Goal: Task Accomplishment & Management: Complete application form

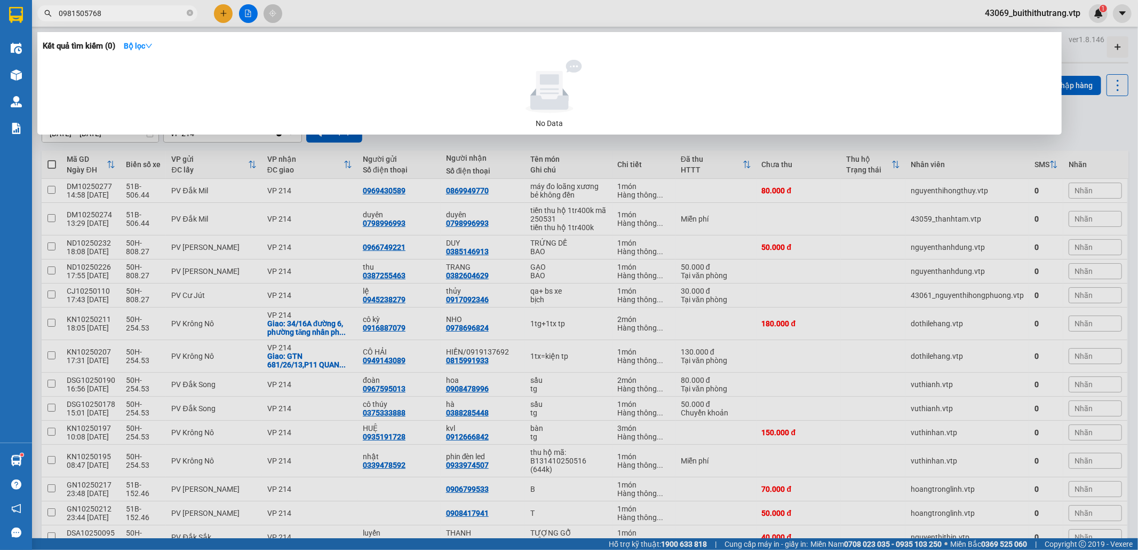
drag, startPoint x: 109, startPoint y: 15, endPoint x: 43, endPoint y: 15, distance: 65.7
click at [44, 15] on div "0981505768" at bounding box center [104, 13] width 208 height 16
type input "0869949770"
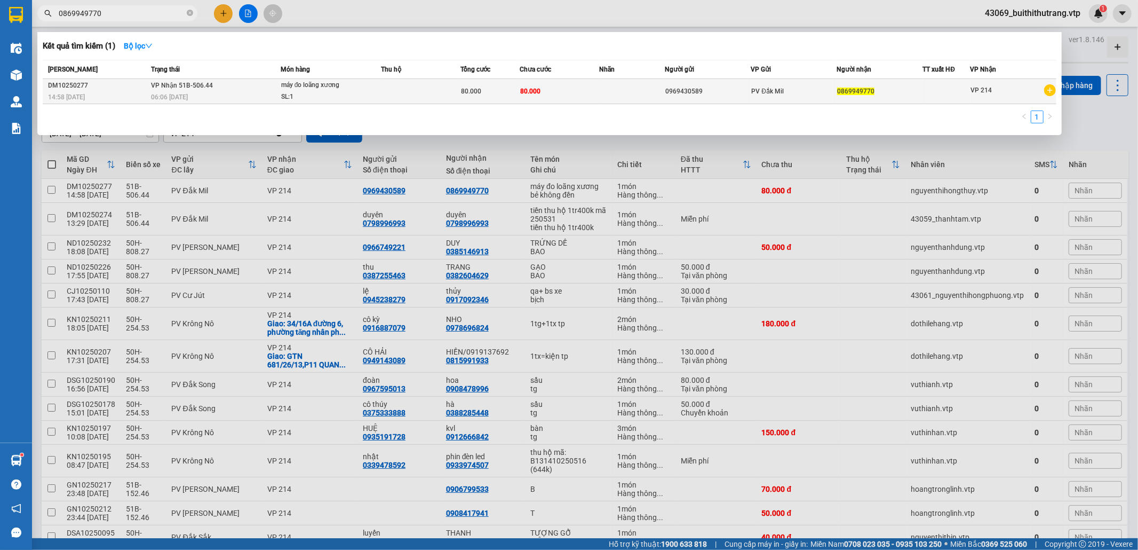
click at [577, 93] on td "80.000" at bounding box center [560, 91] width 80 height 25
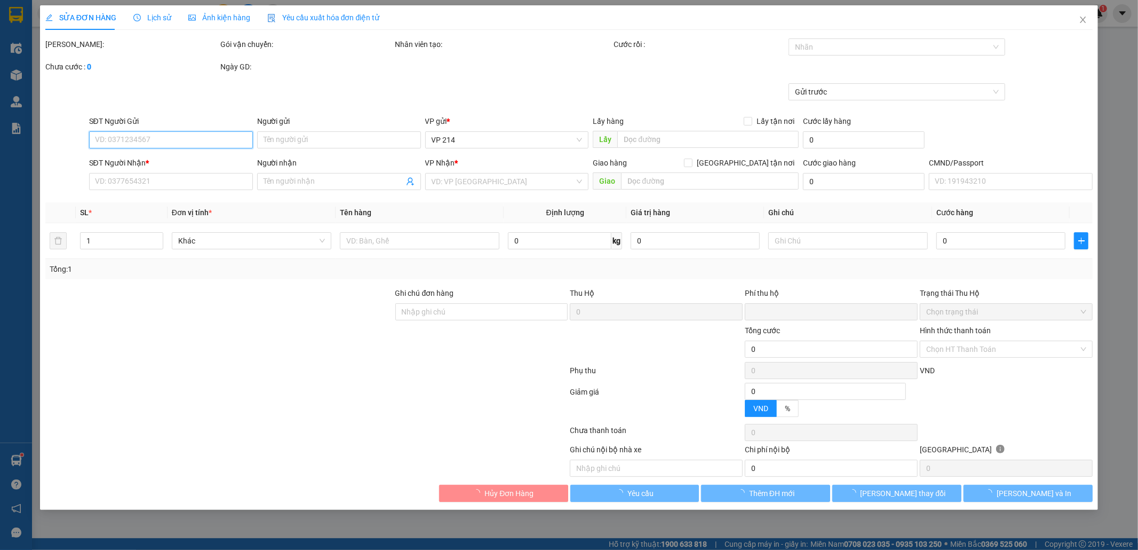
type input "4.000"
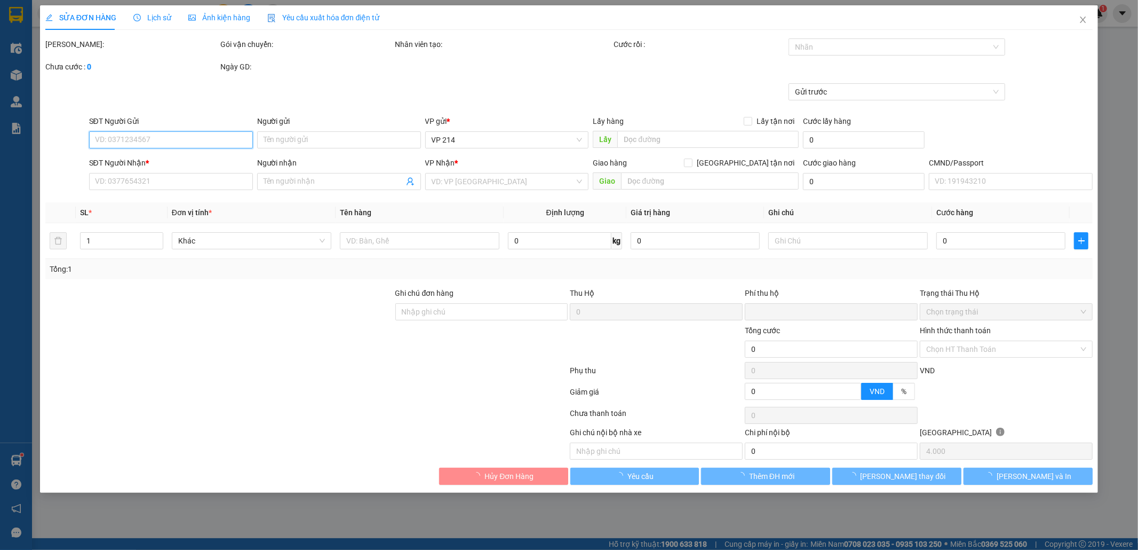
type input "0969430589"
type input "0869949770"
type input "0"
type input "80.000"
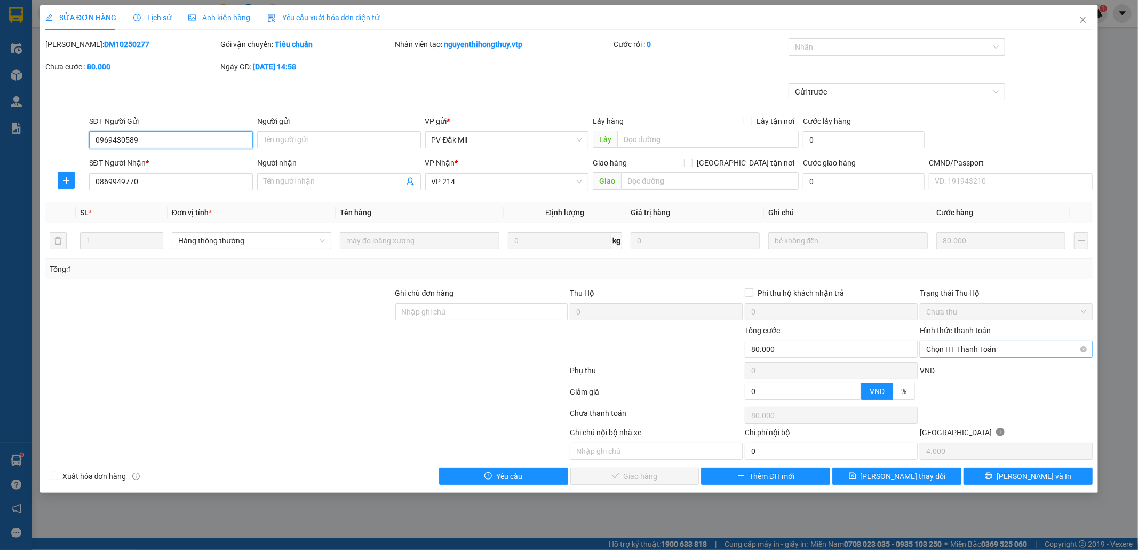
click at [1051, 352] on span "Chọn HT Thanh Toán" at bounding box center [1007, 349] width 160 height 16
click at [1017, 444] on div "Chuyển khoản" at bounding box center [1007, 440] width 160 height 12
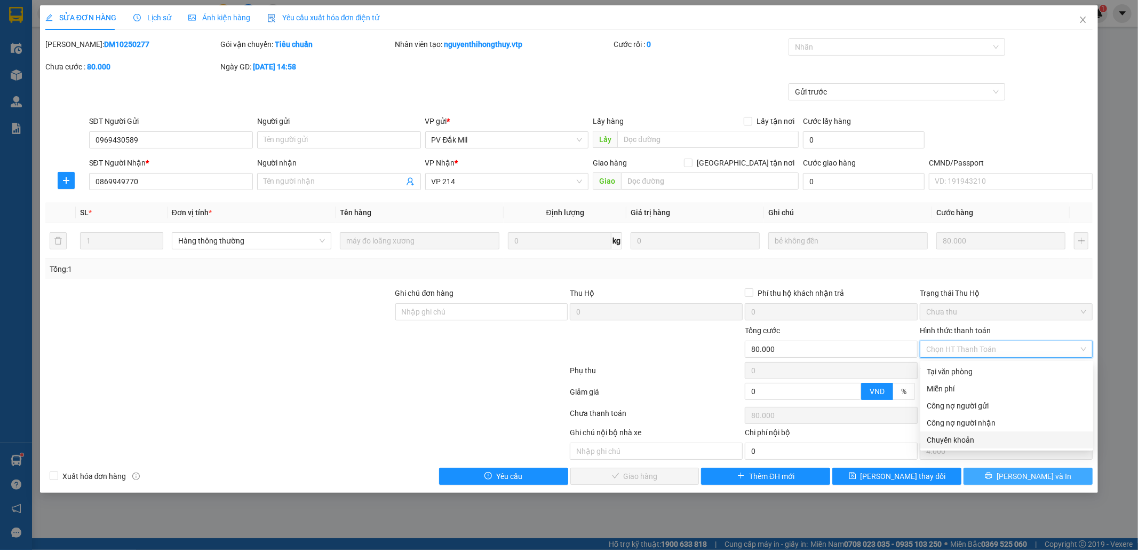
type input "0"
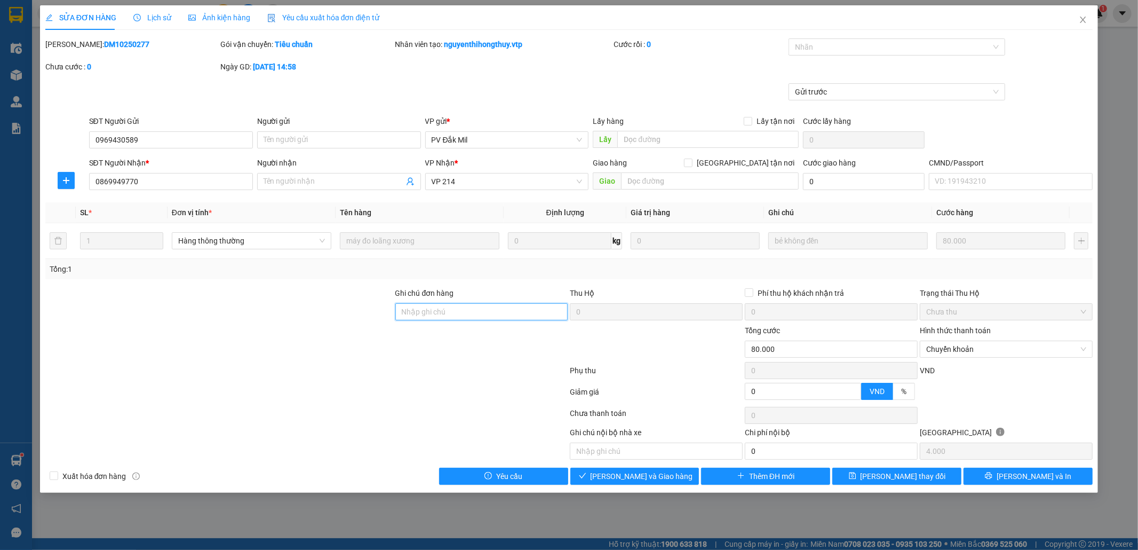
click at [532, 312] on input "Ghi chú đơn hàng" at bounding box center [482, 311] width 173 height 17
click at [934, 50] on div at bounding box center [892, 47] width 201 height 13
type input "ck 6839 lúc 14h11 [DATE]"
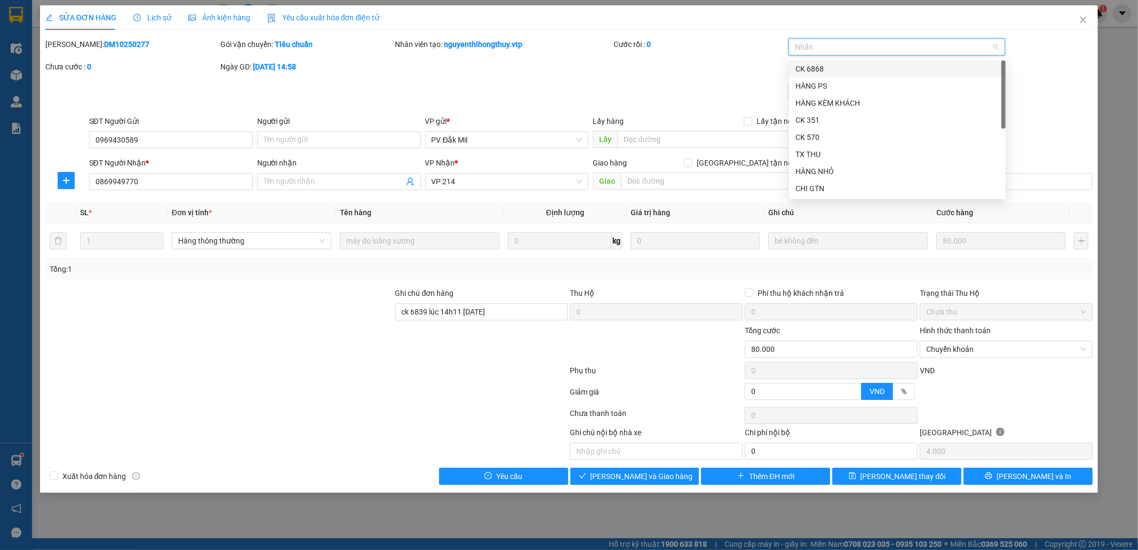
click at [918, 66] on div "CK 6868" at bounding box center [898, 69] width 204 height 12
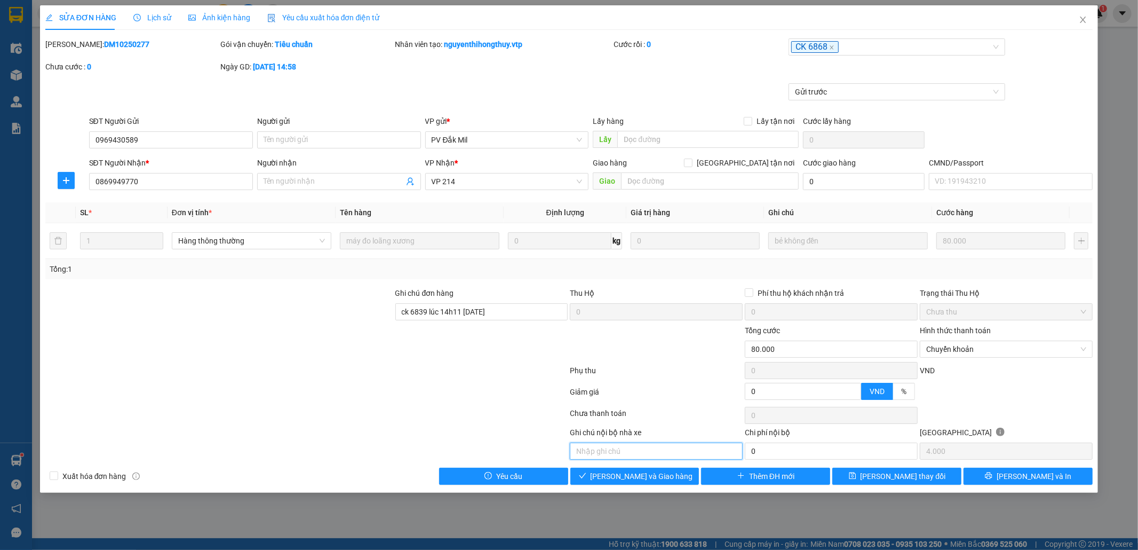
click at [671, 453] on input "text" at bounding box center [656, 450] width 173 height 17
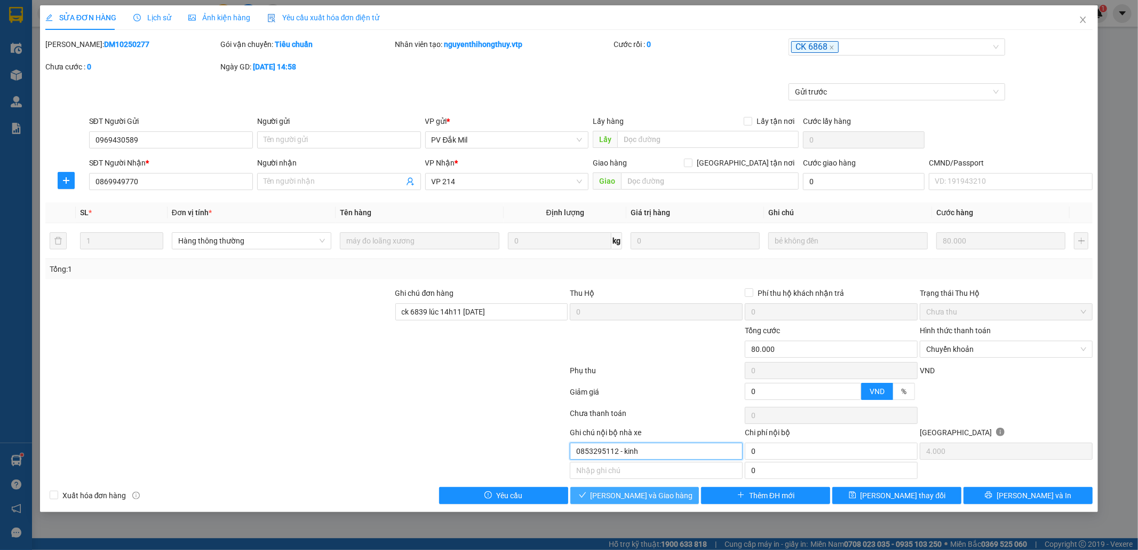
type input "0853295112 - kinh"
click at [665, 496] on span "[PERSON_NAME] và Giao hàng" at bounding box center [642, 495] width 102 height 12
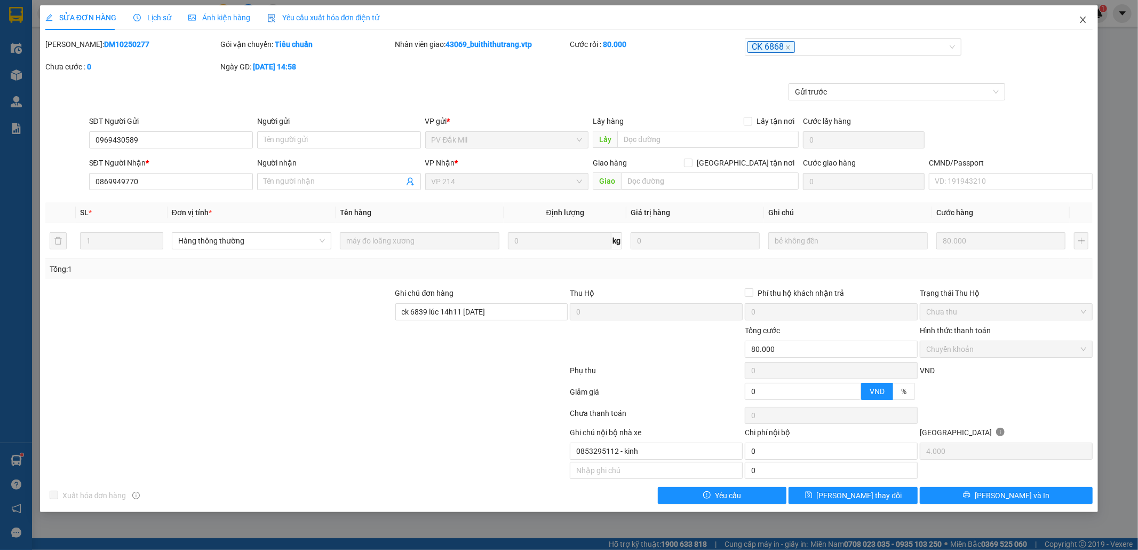
click at [1081, 20] on icon "close" at bounding box center [1083, 19] width 9 height 9
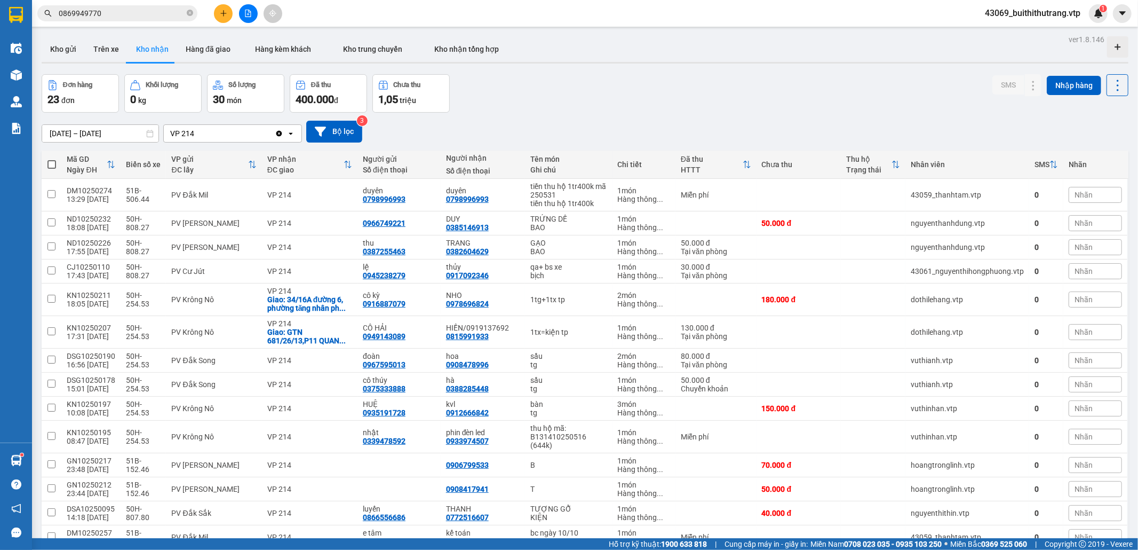
click at [107, 6] on span "0869949770" at bounding box center [117, 13] width 160 height 16
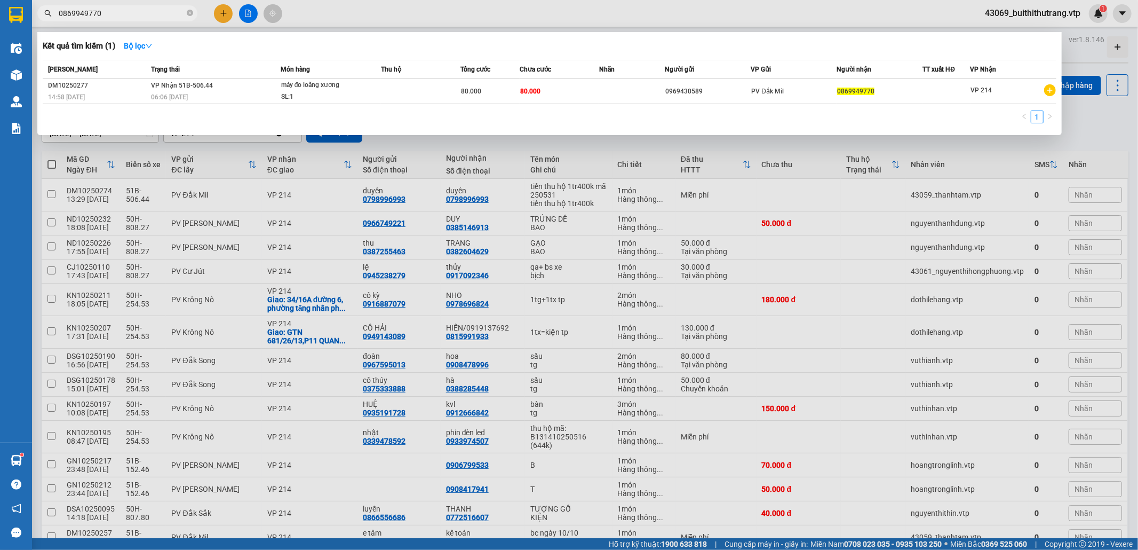
drag, startPoint x: 109, startPoint y: 12, endPoint x: 54, endPoint y: 19, distance: 55.5
click at [54, 19] on span "0869949770" at bounding box center [117, 13] width 160 height 16
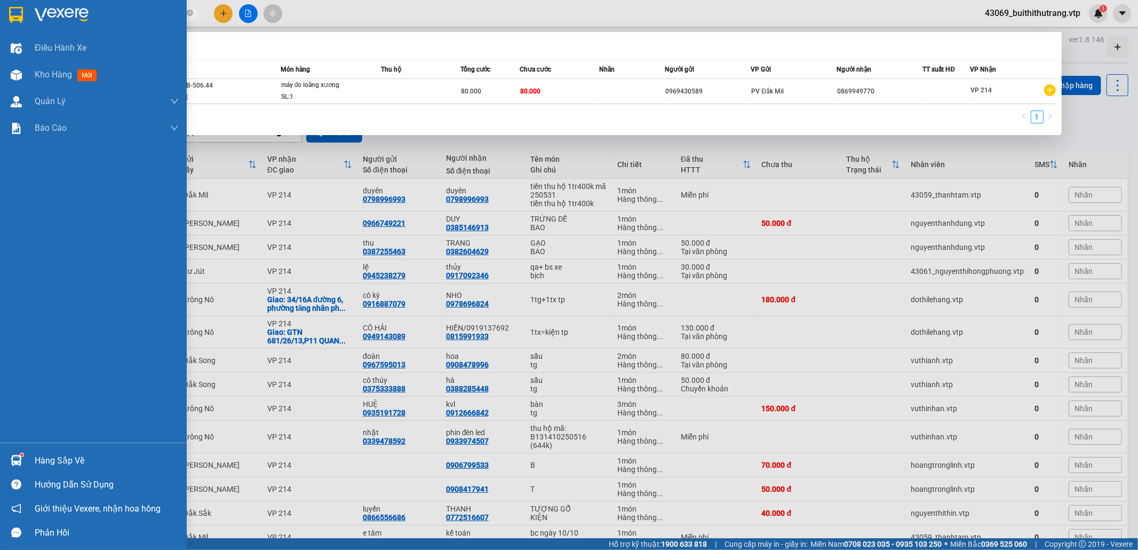
type input "0327674656"
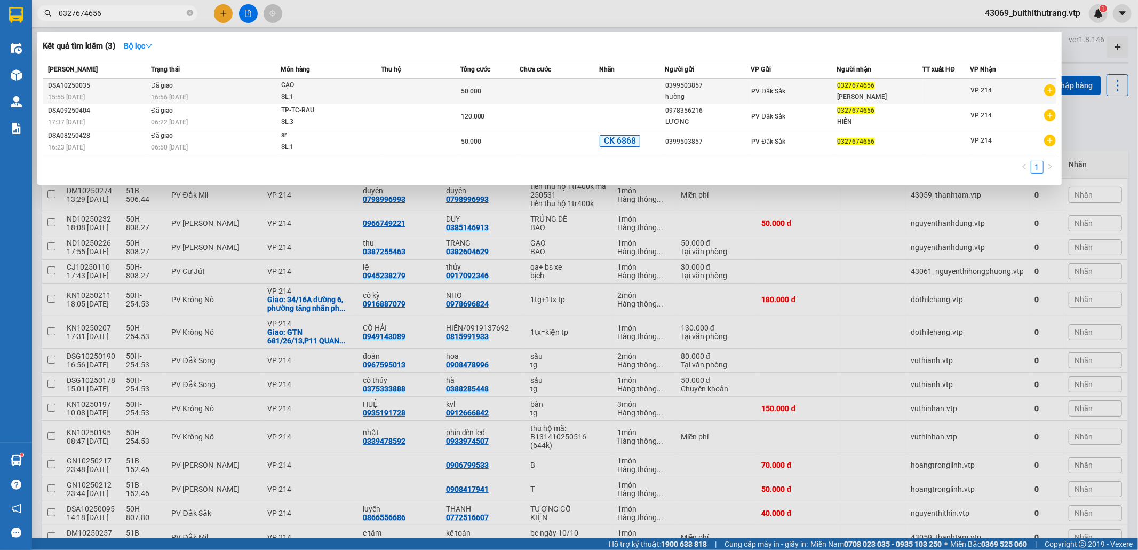
click at [361, 94] on span "GẠO SL: 1" at bounding box center [330, 91] width 99 height 23
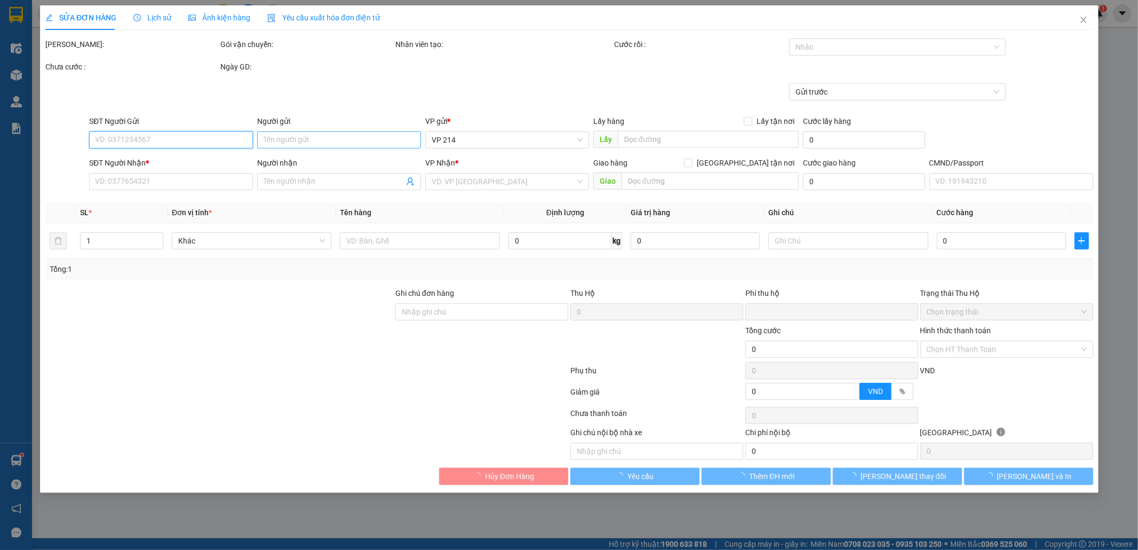
type input "0399503857"
type input "hường"
type input "0327674656"
type input "[PERSON_NAME]"
type input "0"
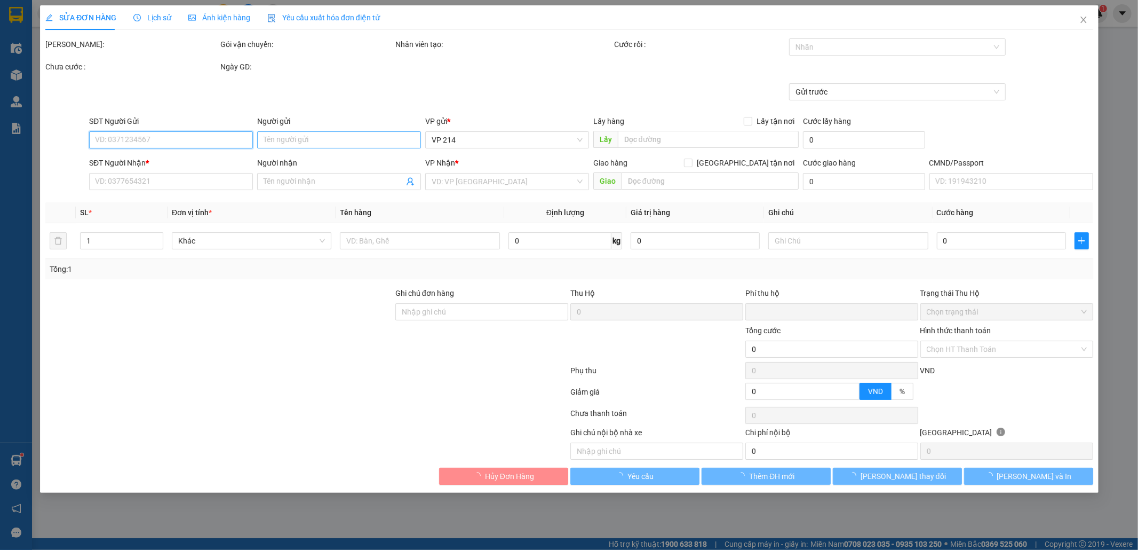
type input "50.000"
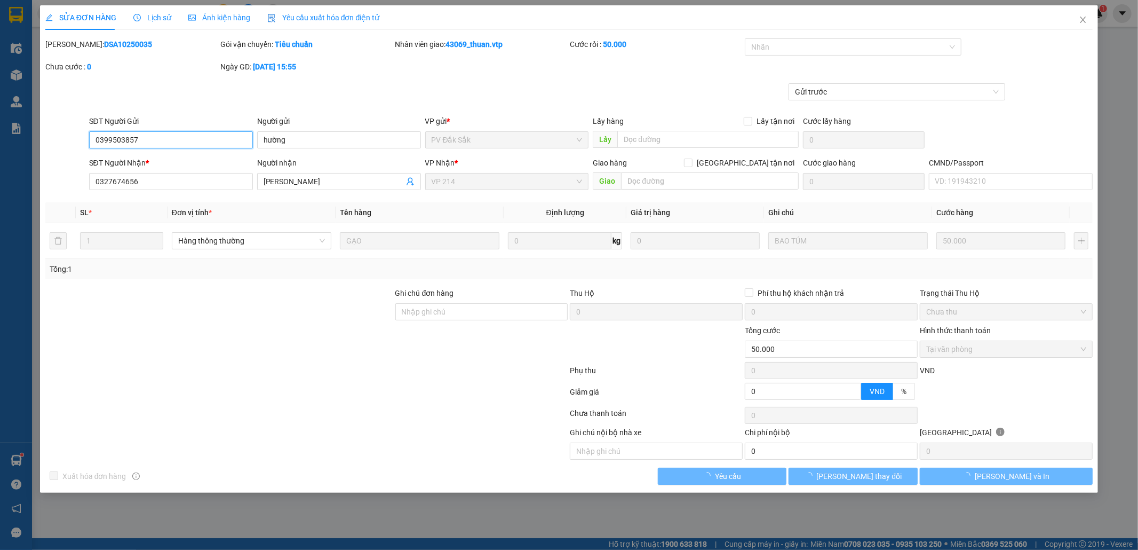
type input "2.500"
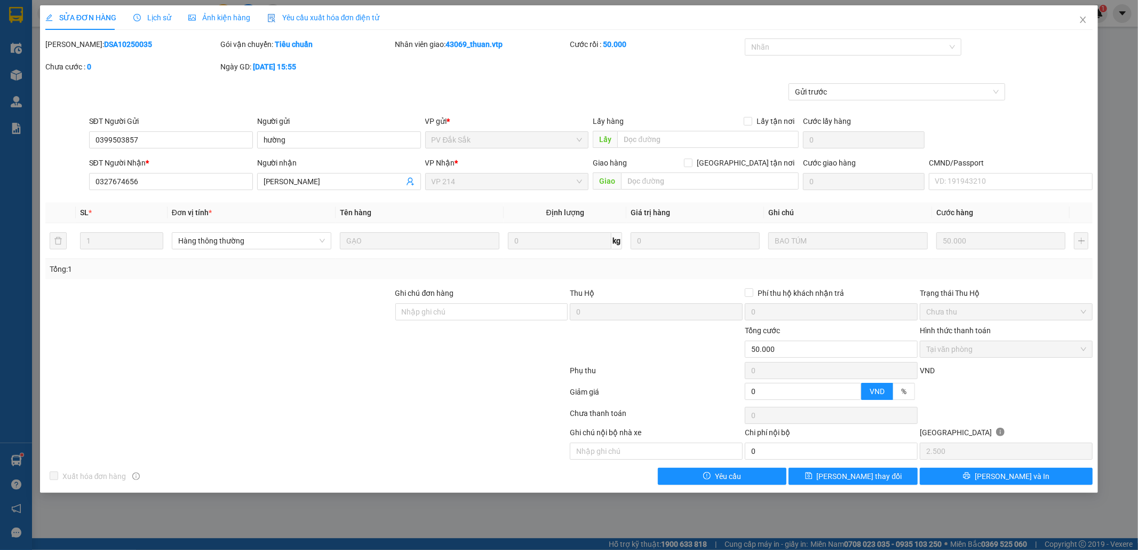
click at [148, 13] on span "Lịch sử" at bounding box center [152, 17] width 38 height 9
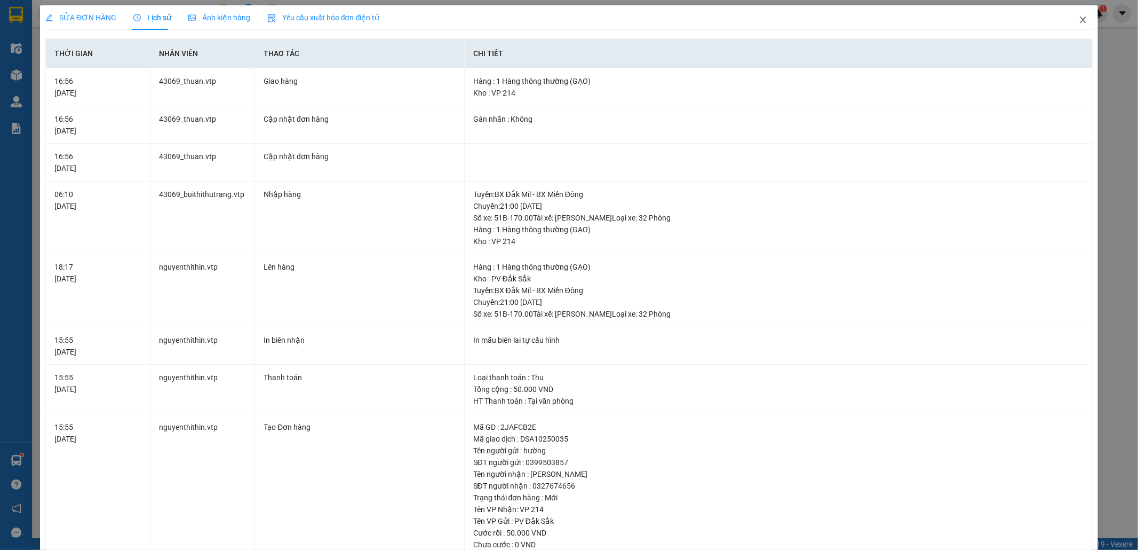
click at [1079, 19] on icon "close" at bounding box center [1083, 19] width 9 height 9
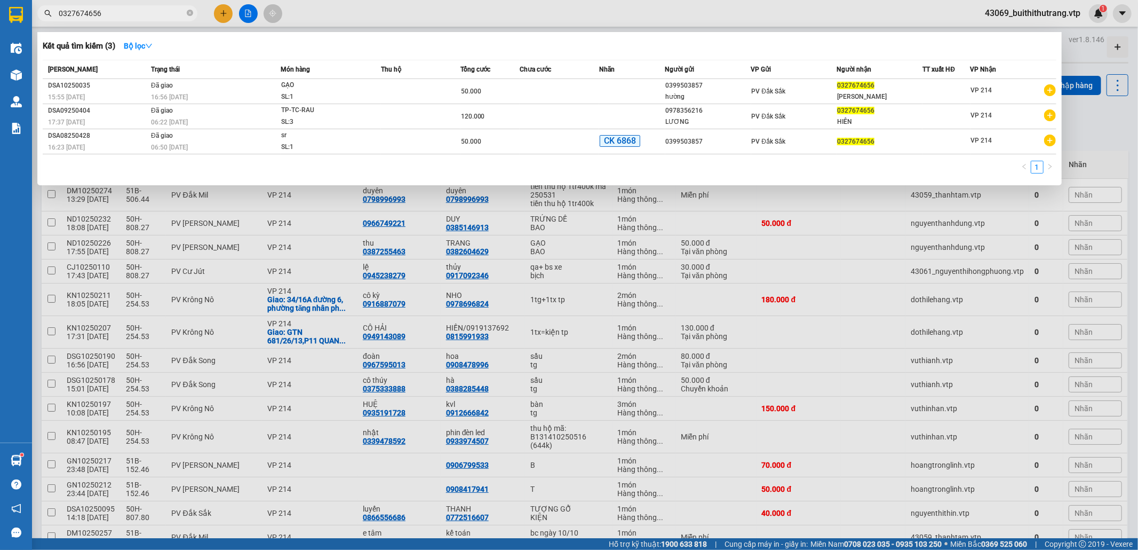
click at [114, 14] on input "0327674656" at bounding box center [122, 13] width 126 height 12
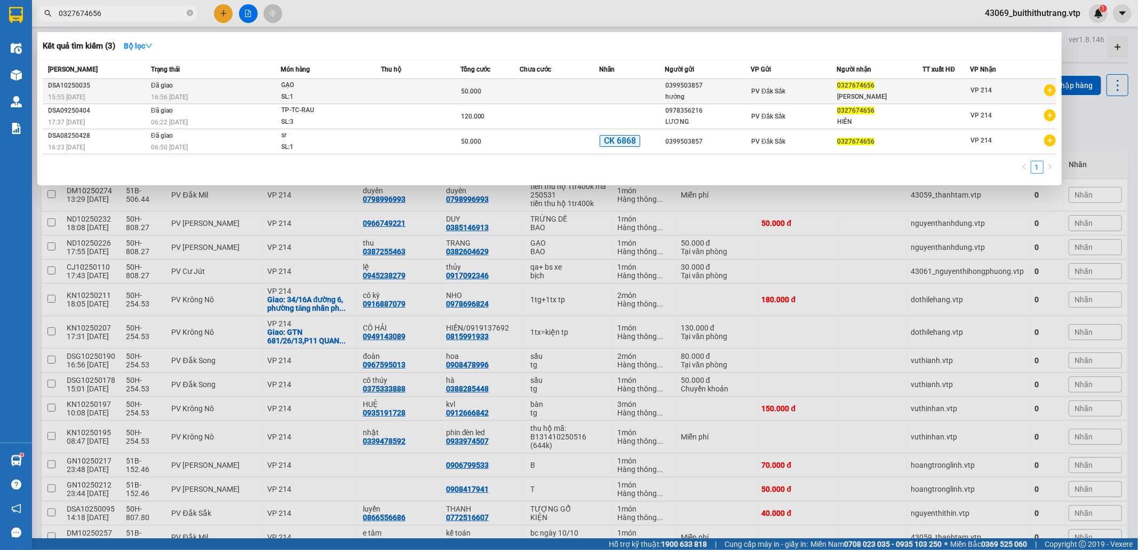
click at [205, 88] on td "Đã giao 16:56 [DATE]" at bounding box center [214, 91] width 132 height 25
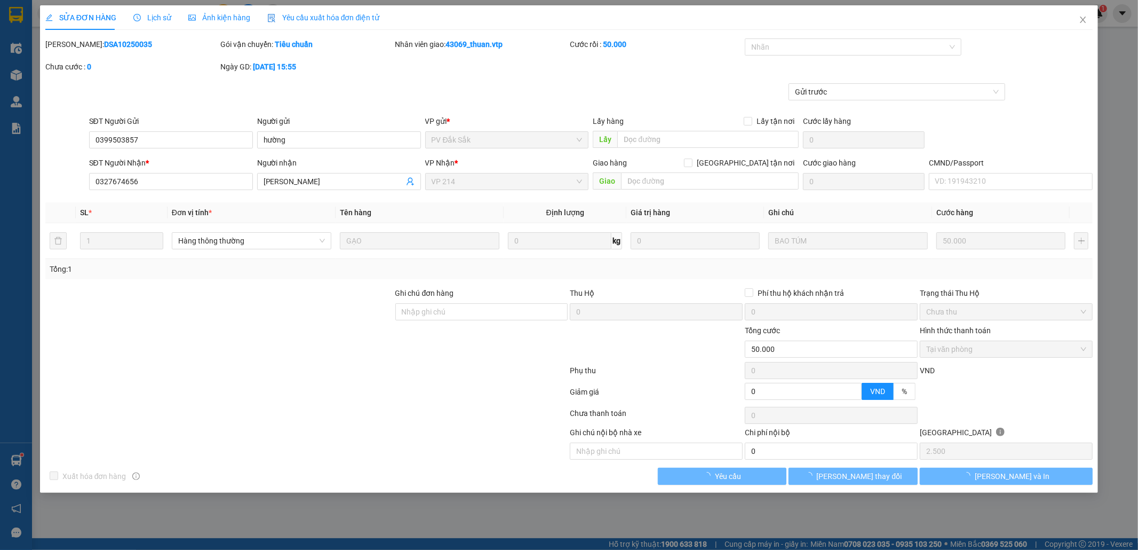
type input "0399503857"
type input "hường"
type input "0327674656"
type input "[PERSON_NAME]"
type input "0"
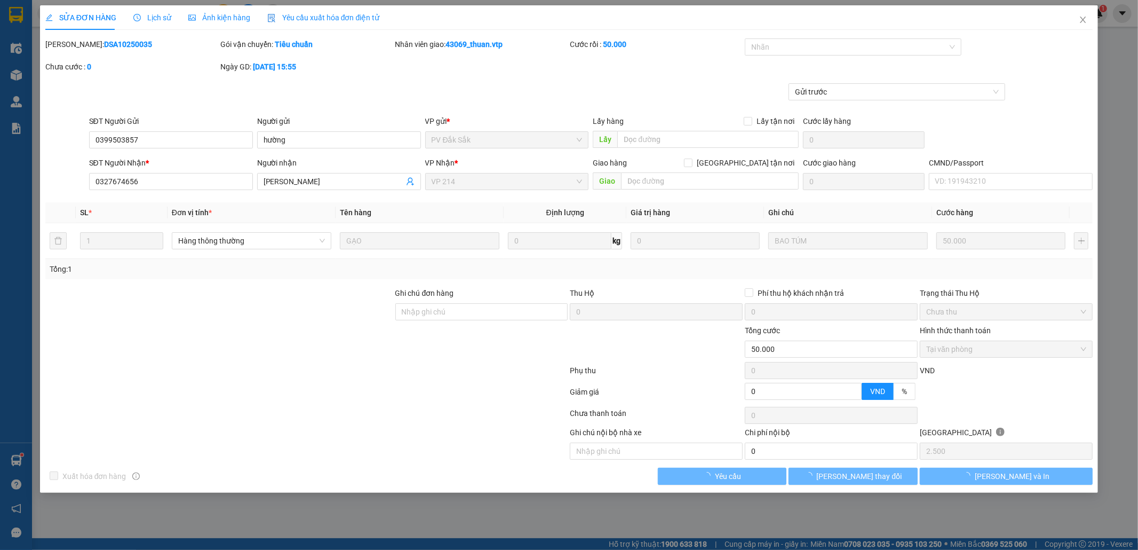
type input "50.000"
type input "2.500"
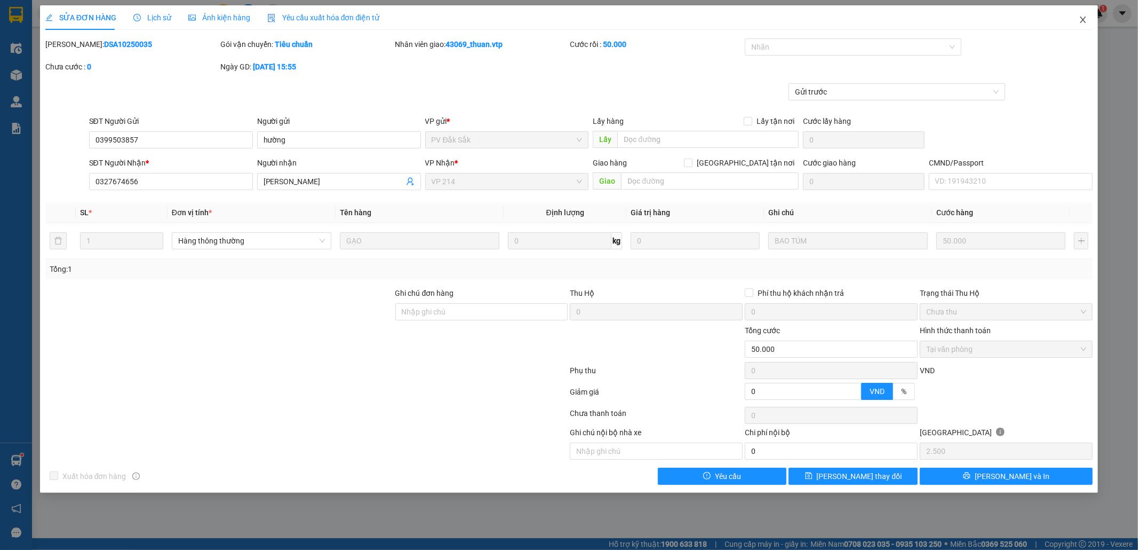
click at [1086, 18] on icon "close" at bounding box center [1084, 20] width 6 height 6
click at [1084, 20] on span "43069_buithithutrang.vtp" at bounding box center [1033, 12] width 113 height 13
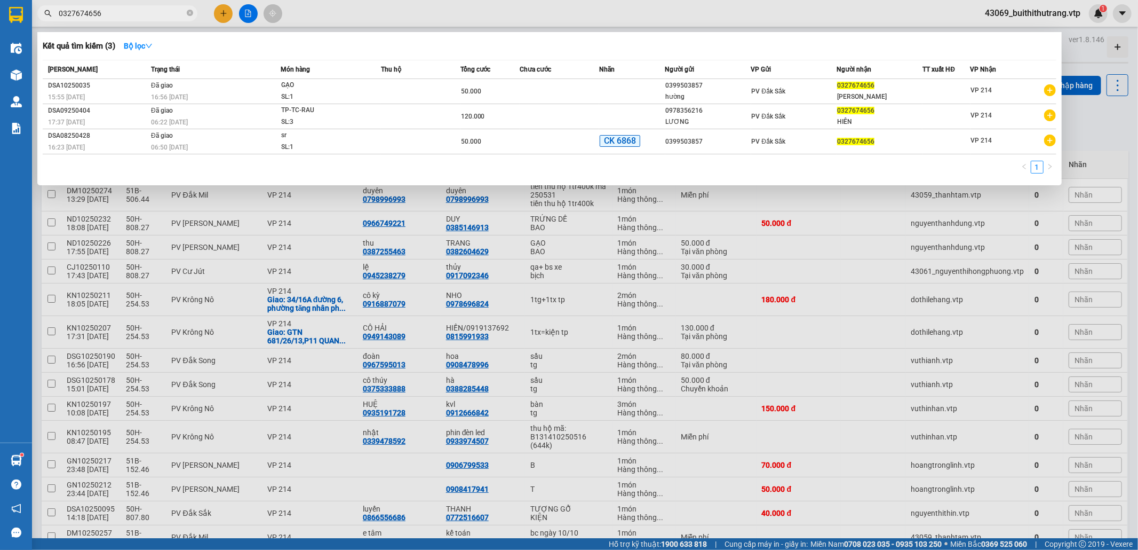
drag, startPoint x: 101, startPoint y: 16, endPoint x: 39, endPoint y: 24, distance: 63.0
click at [41, 20] on div "0327674656" at bounding box center [104, 13] width 208 height 16
type input "0906799533"
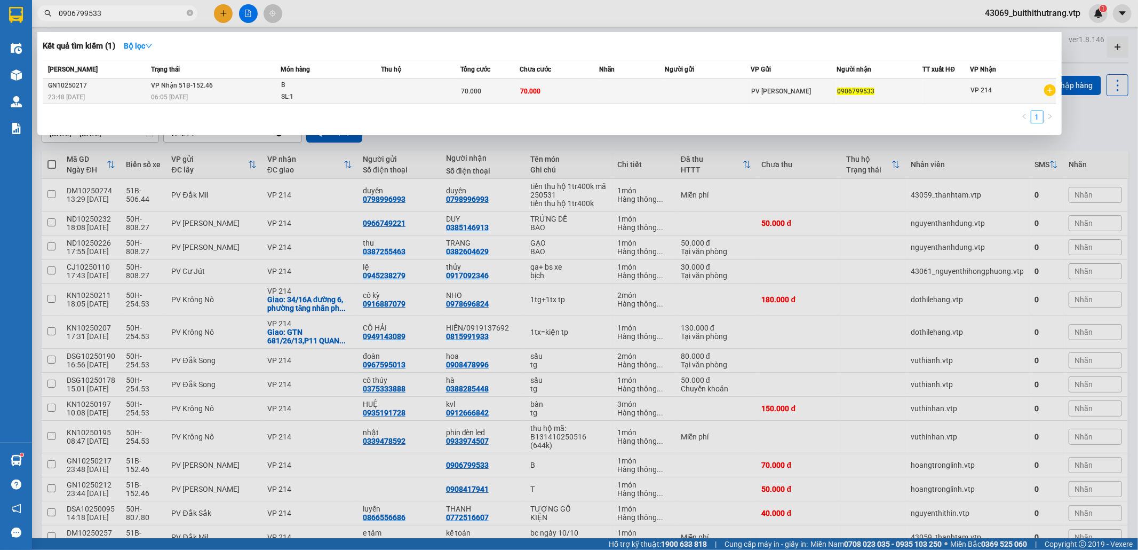
click at [709, 98] on td at bounding box center [709, 91] width 86 height 25
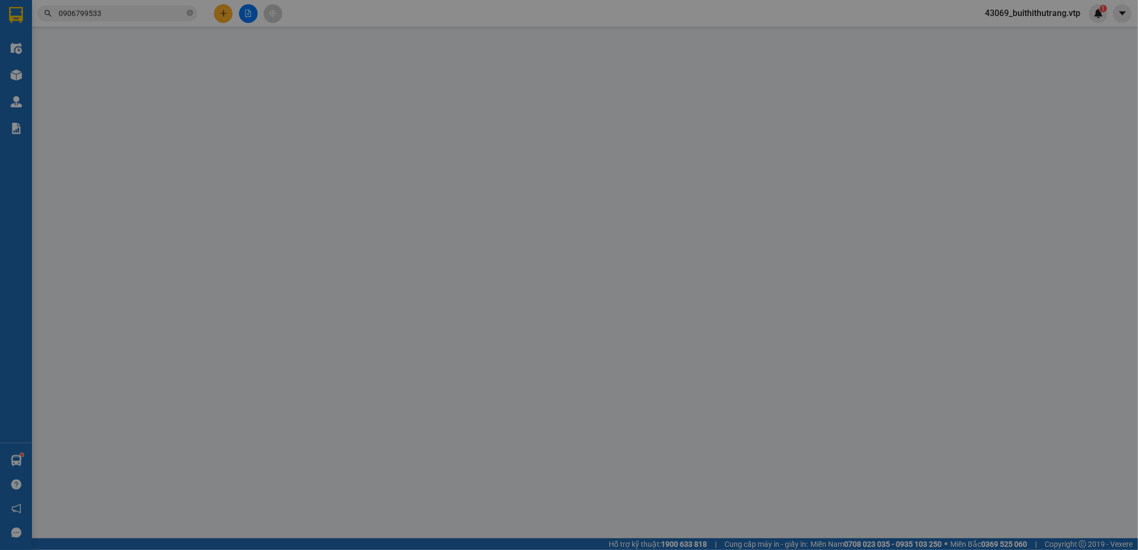
type input "0906799533"
type input "0"
type input "70.000"
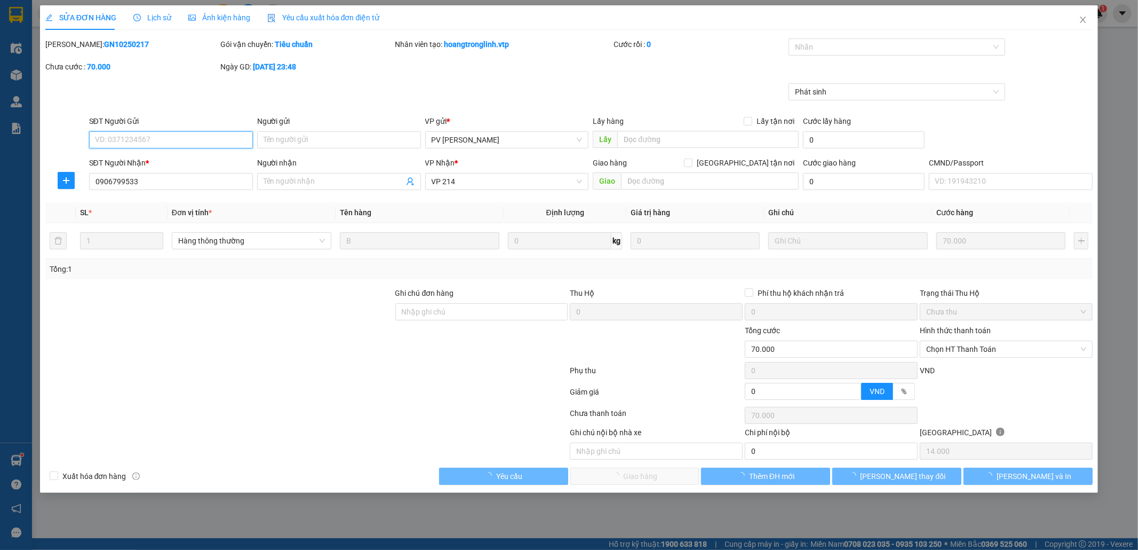
type input "14.000"
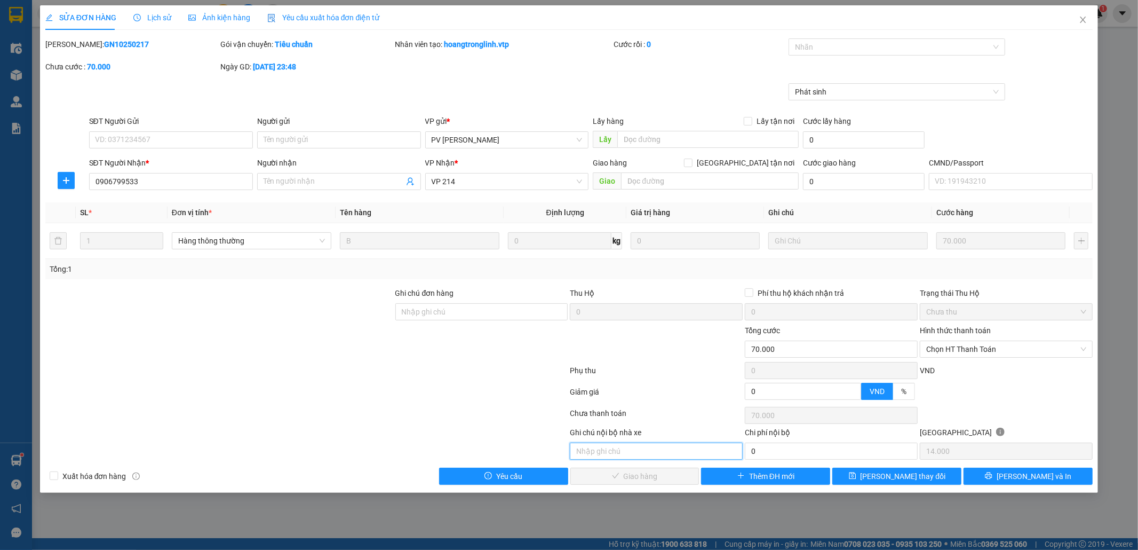
click at [654, 454] on input "text" at bounding box center [656, 450] width 173 height 17
click at [628, 449] on input "text" at bounding box center [656, 450] width 173 height 17
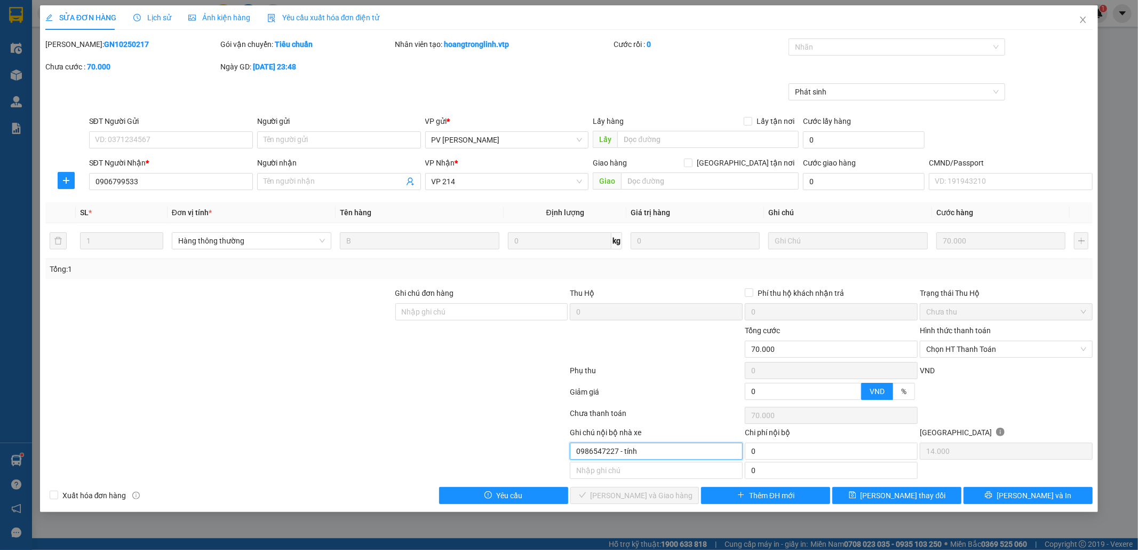
type input "0986547227 - tính"
click at [1084, 20] on icon "close" at bounding box center [1084, 20] width 6 height 6
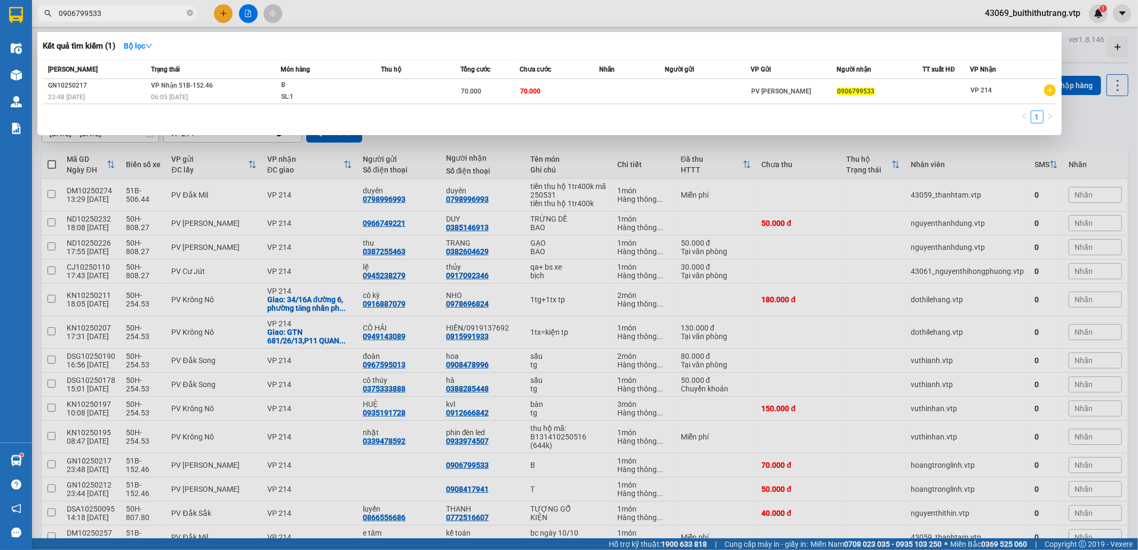
click at [106, 12] on input "0906799533" at bounding box center [122, 13] width 126 height 12
drag, startPoint x: 106, startPoint y: 12, endPoint x: 72, endPoint y: 18, distance: 34.8
click at [72, 18] on input "0906799533" at bounding box center [122, 13] width 126 height 12
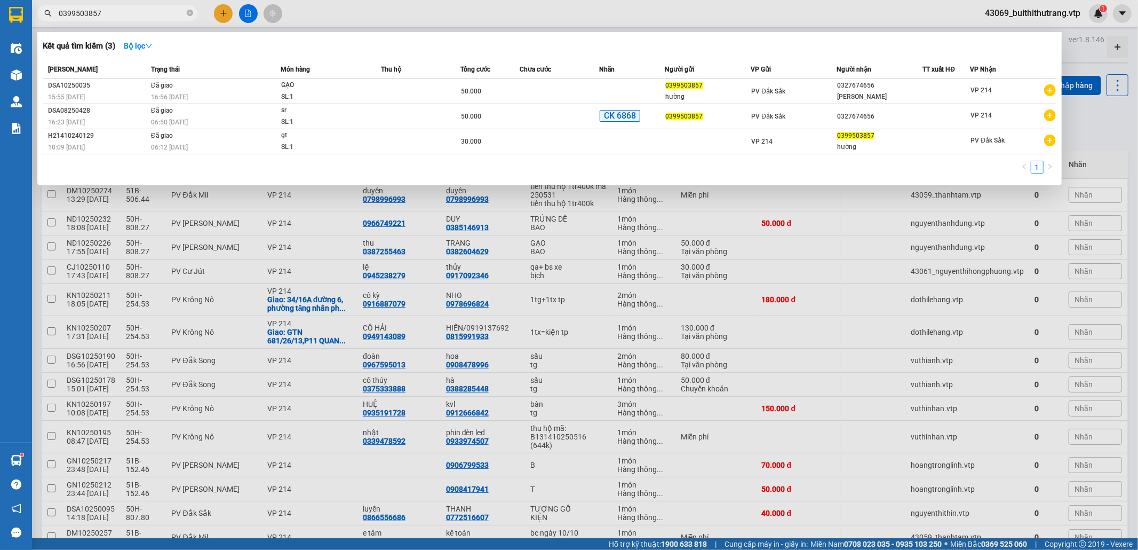
type input "0399503857"
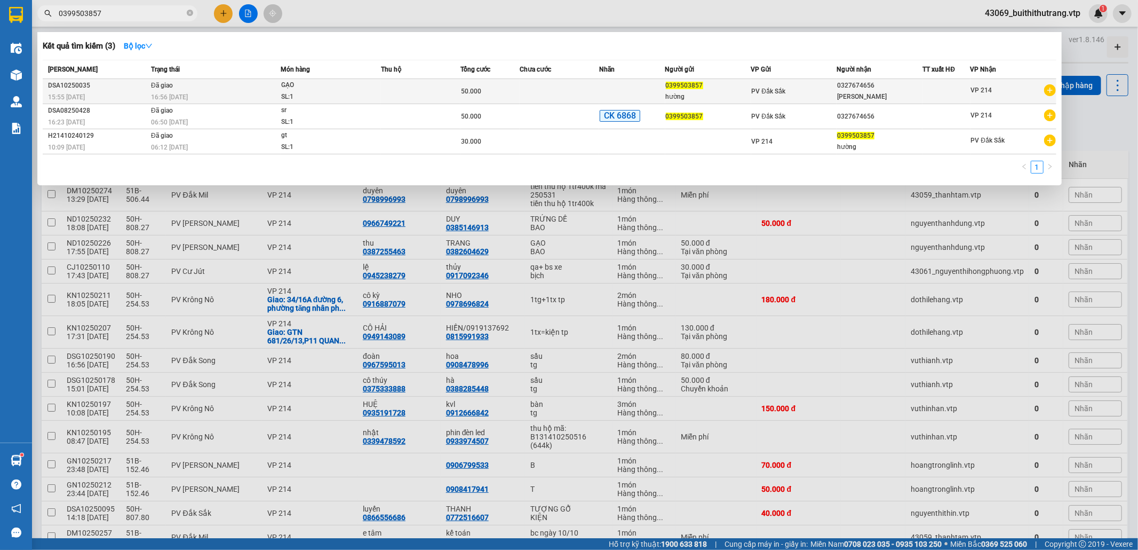
click at [163, 90] on td "Đã giao 16:56 [DATE]" at bounding box center [214, 91] width 132 height 25
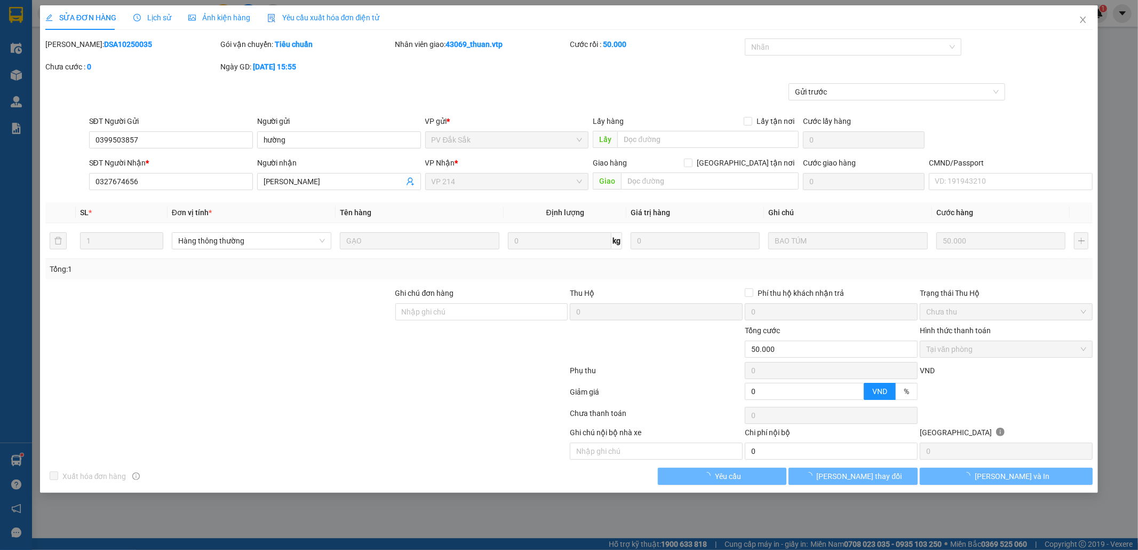
type input "0399503857"
type input "hường"
type input "0327674656"
type input "[PERSON_NAME]"
type input "0"
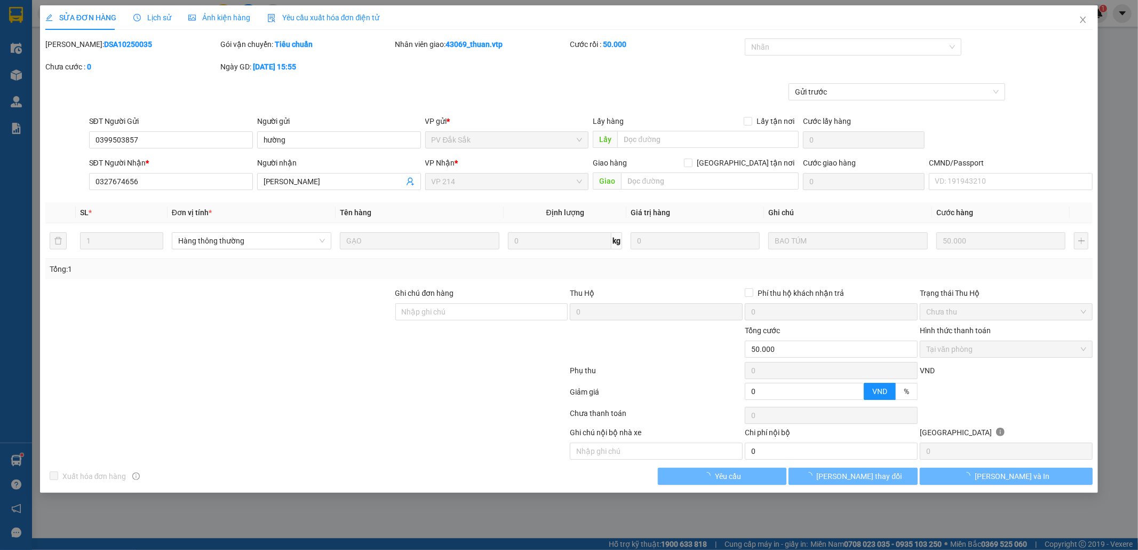
type input "50.000"
type input "2.500"
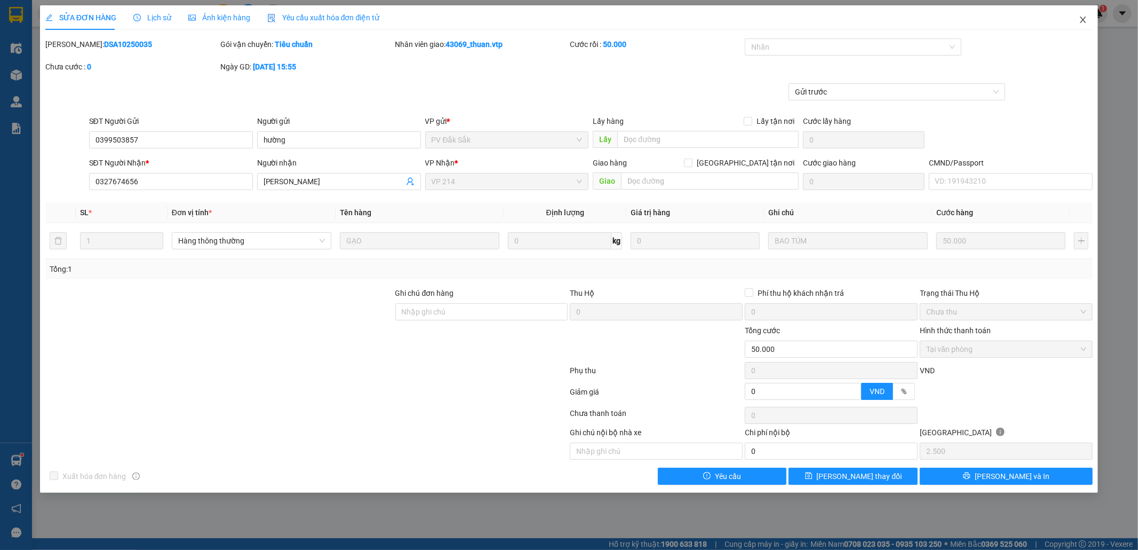
click at [1081, 20] on icon "close" at bounding box center [1083, 19] width 9 height 9
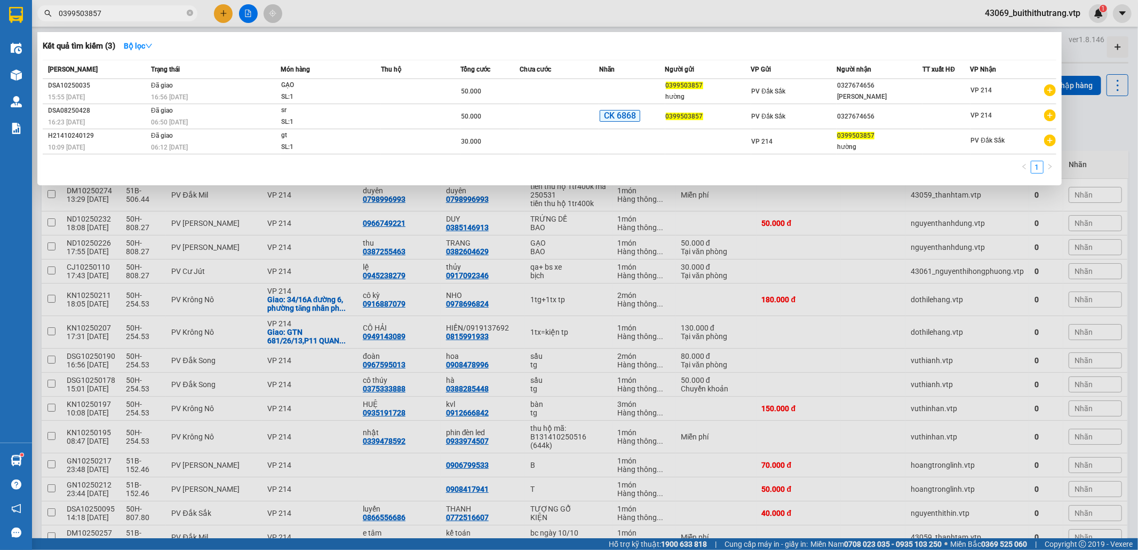
click at [106, 15] on input "0399503857" at bounding box center [122, 13] width 126 height 12
drag, startPoint x: 106, startPoint y: 16, endPoint x: 51, endPoint y: 20, distance: 54.6
click at [51, 20] on span "0399503857" at bounding box center [117, 13] width 160 height 16
type input "0906799533"
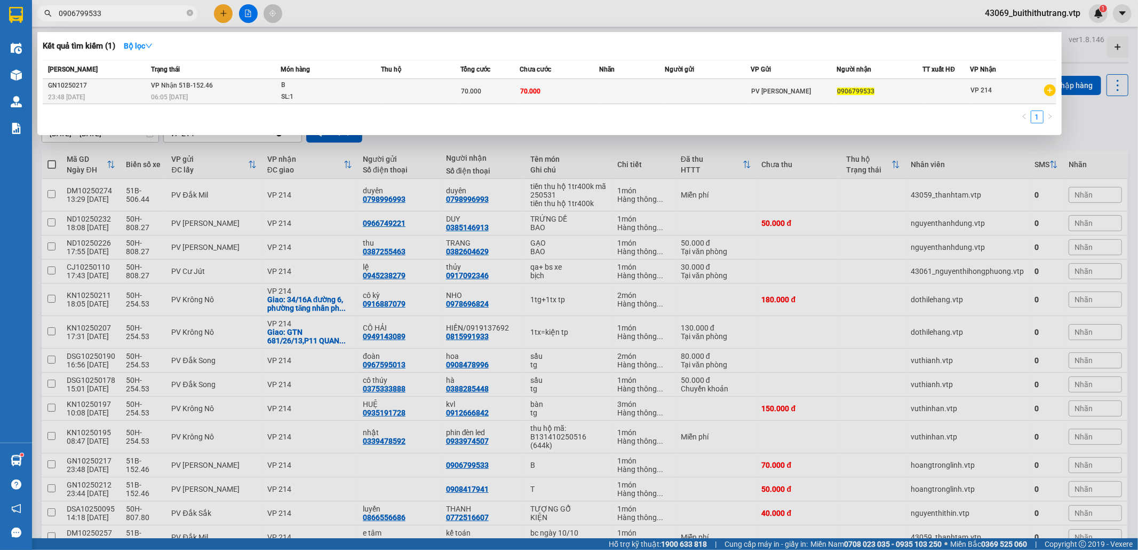
click at [320, 90] on div "B" at bounding box center [321, 86] width 80 height 12
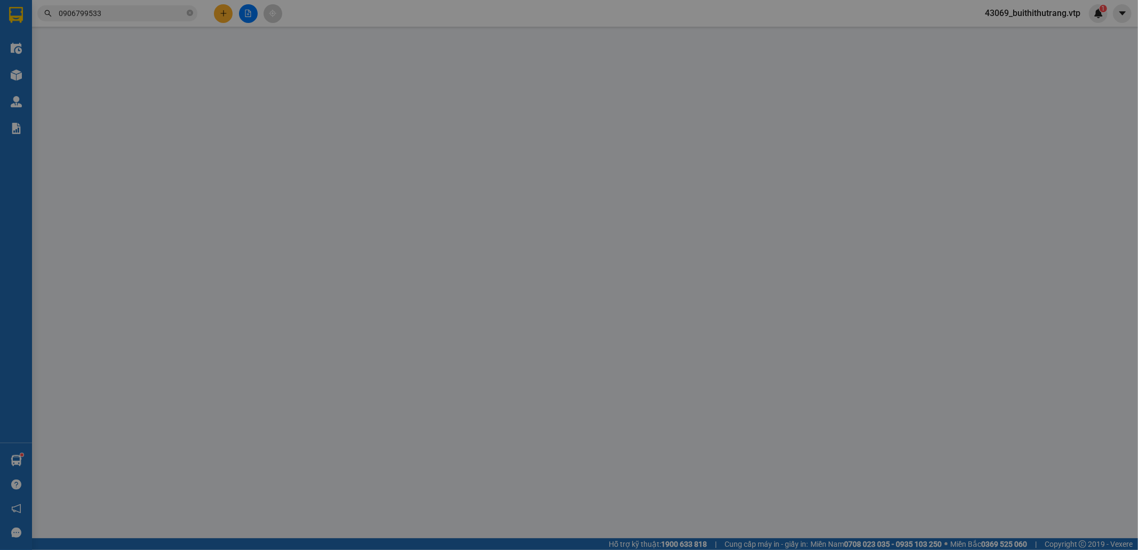
type input "0906799533"
type input "0"
type input "70.000"
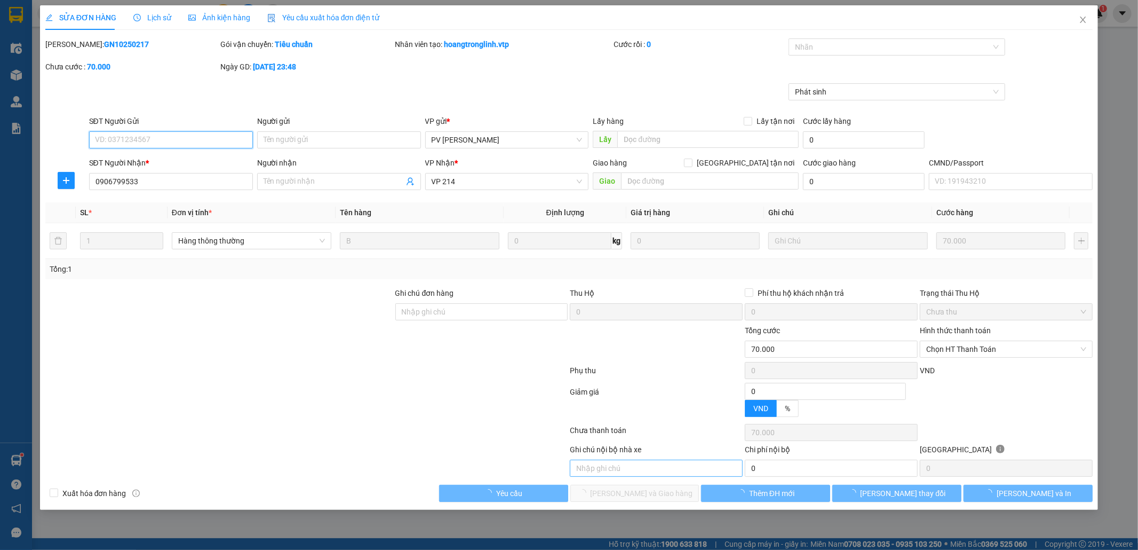
type input "14.000"
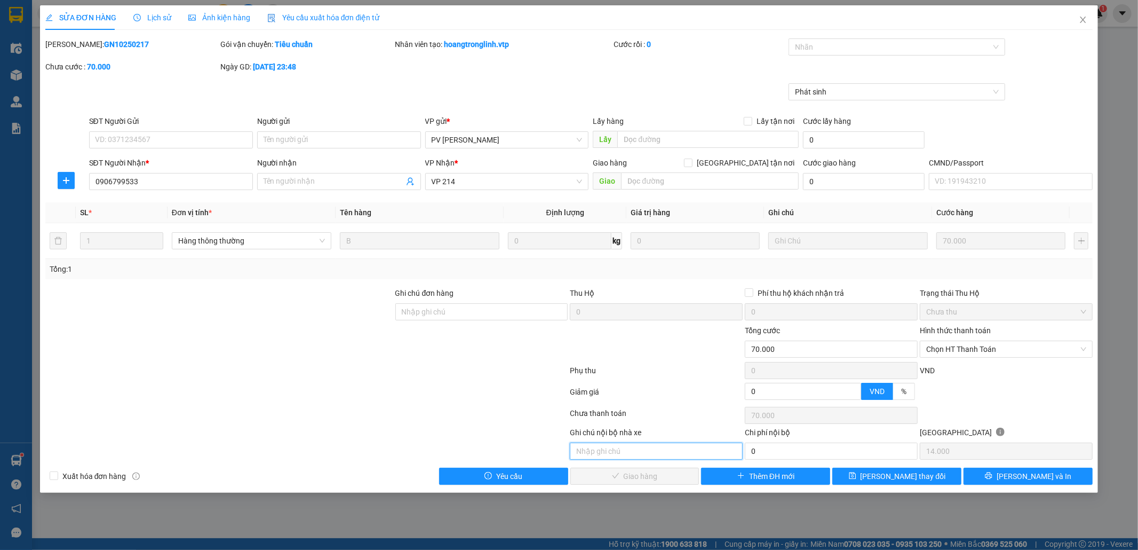
click at [654, 455] on input "text" at bounding box center [656, 450] width 173 height 17
click at [518, 310] on input "Ghi chú đơn hàng" at bounding box center [482, 311] width 173 height 17
click at [1009, 344] on span "Chọn HT Thanh Toán" at bounding box center [1007, 349] width 160 height 16
type input "ck 6839 lúc 14h17 [DATE]"
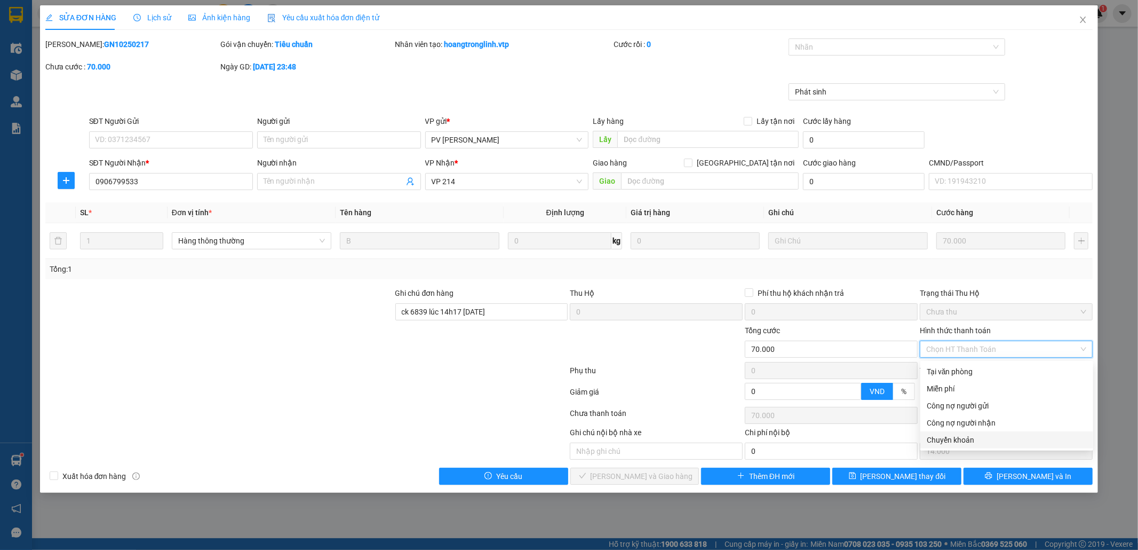
click at [1006, 440] on div "Chuyển khoản" at bounding box center [1007, 440] width 160 height 12
type input "0"
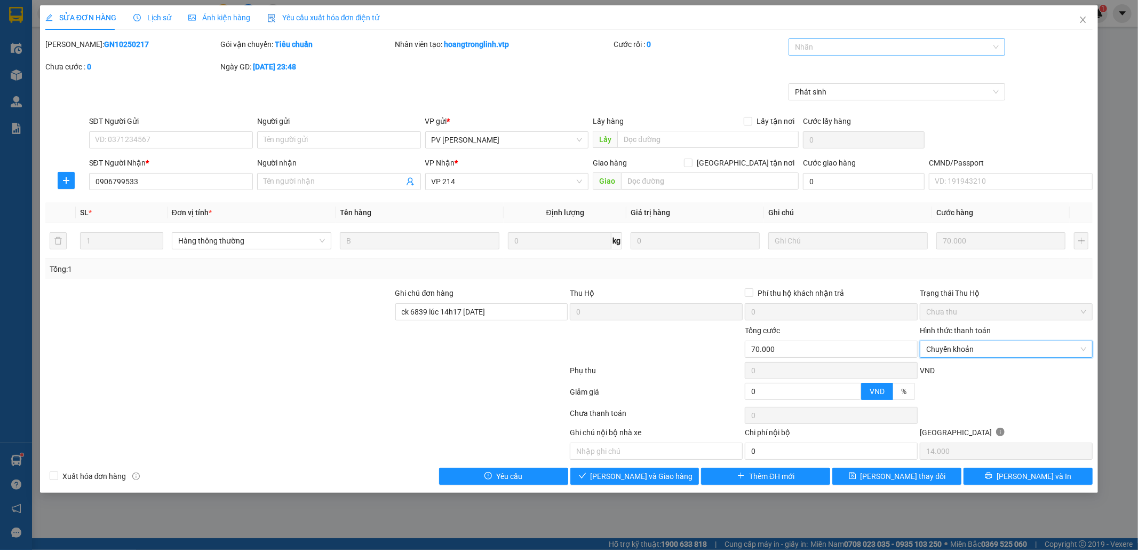
click at [987, 46] on div at bounding box center [892, 47] width 201 height 13
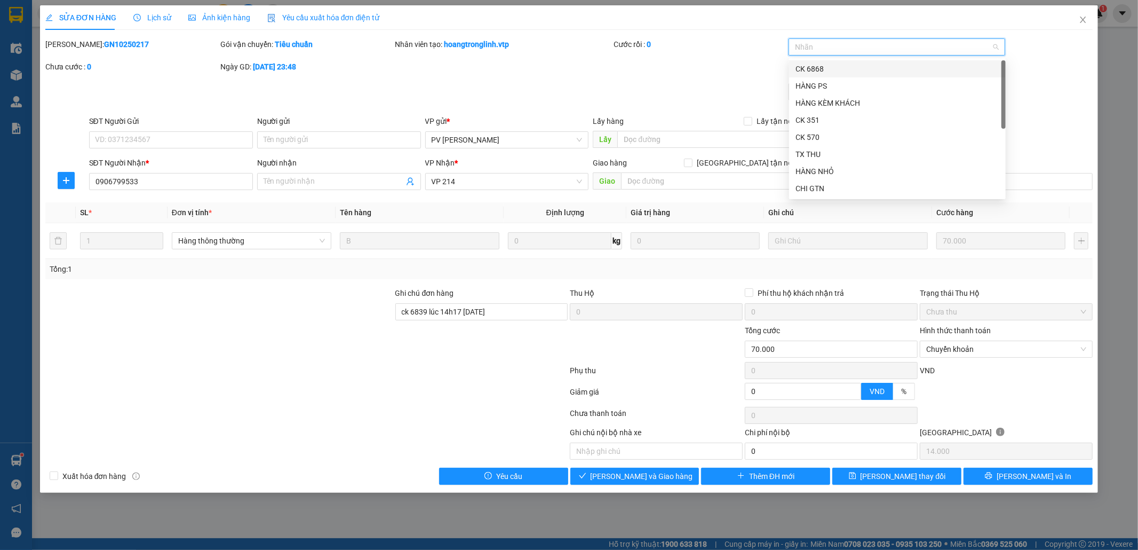
click at [917, 67] on div "CK 6868" at bounding box center [898, 69] width 204 height 12
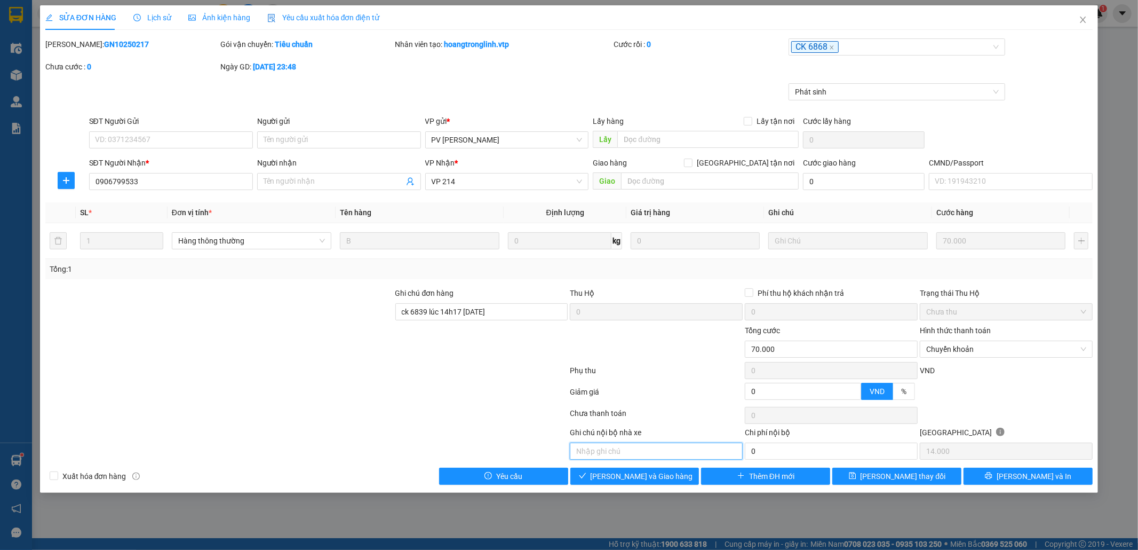
click at [693, 453] on input "text" at bounding box center [656, 450] width 173 height 17
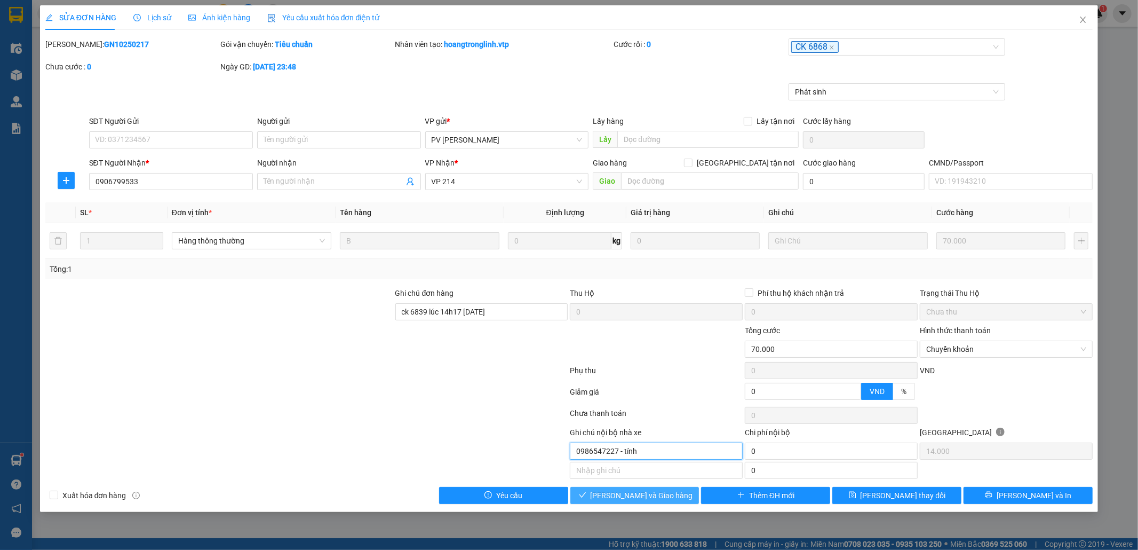
type input "0986547227 - tính"
click at [622, 495] on span "[PERSON_NAME] và Giao hàng" at bounding box center [642, 495] width 102 height 12
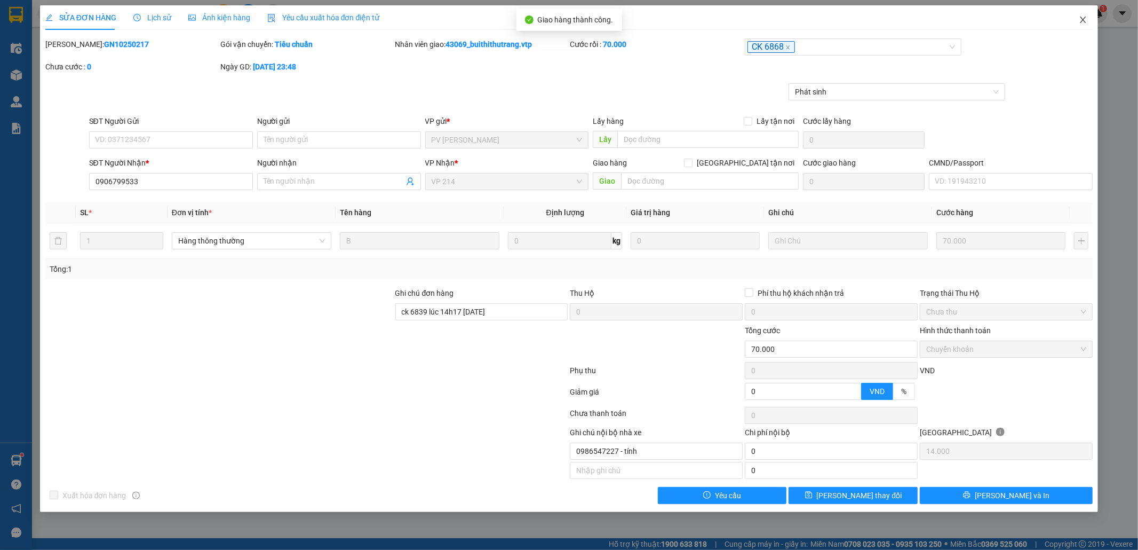
click at [1081, 21] on icon "close" at bounding box center [1083, 19] width 9 height 9
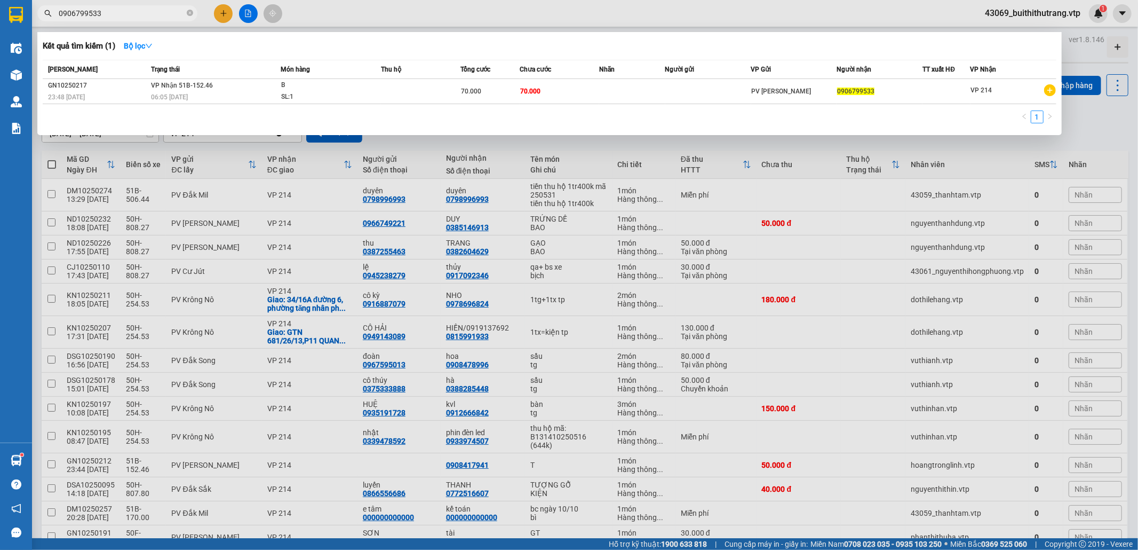
drag, startPoint x: 111, startPoint y: 15, endPoint x: 60, endPoint y: 18, distance: 51.3
click at [60, 18] on input "0906799533" at bounding box center [122, 13] width 126 height 12
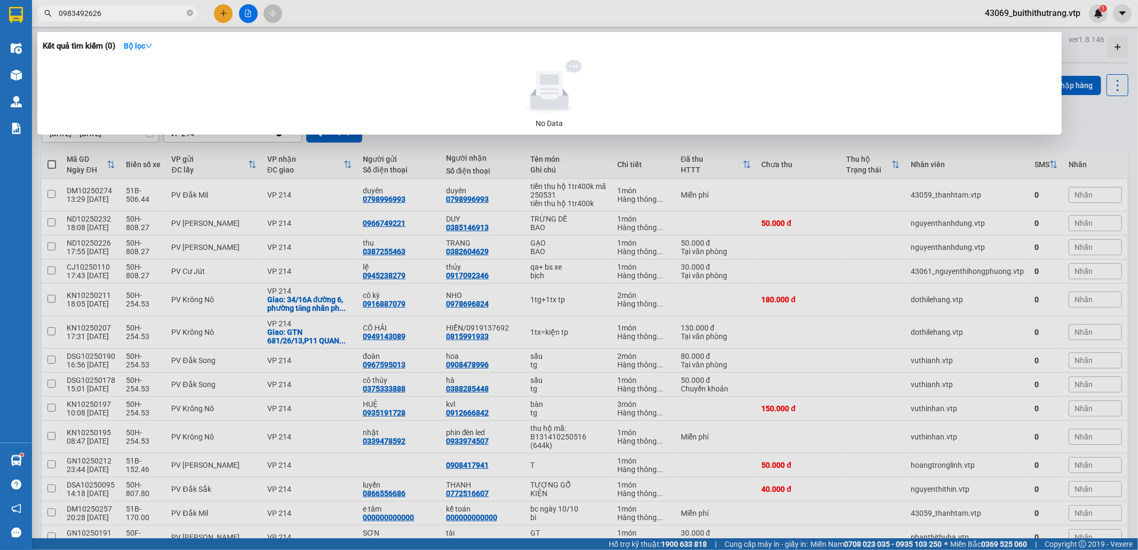
drag, startPoint x: 102, startPoint y: 18, endPoint x: 51, endPoint y: 18, distance: 51.2
click at [51, 18] on span "0983492626" at bounding box center [117, 13] width 160 height 16
click at [837, 287] on div at bounding box center [569, 275] width 1138 height 550
type input "0906799533"
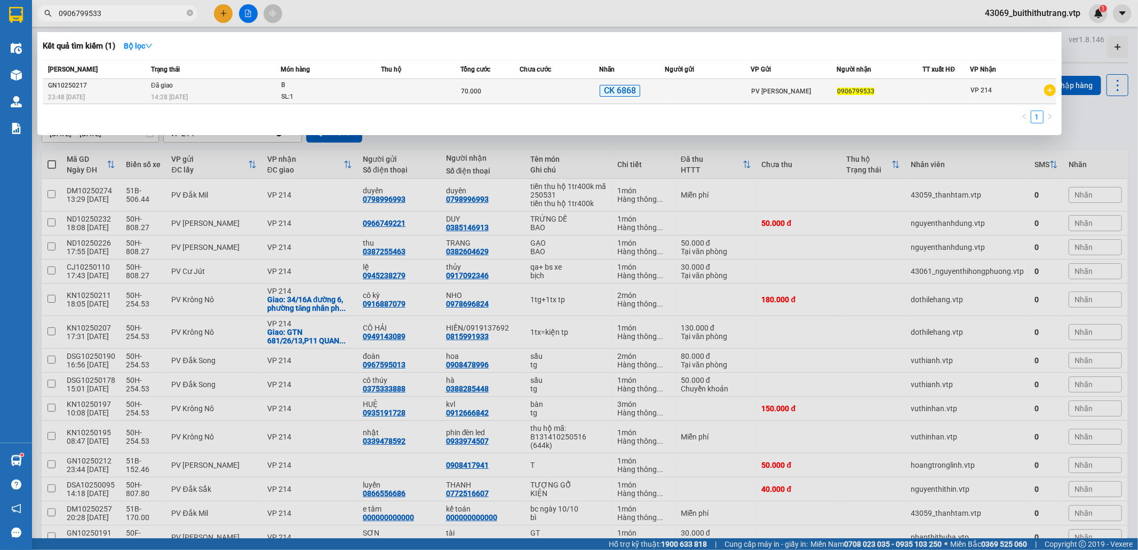
click at [367, 92] on span "B SL: 1" at bounding box center [330, 91] width 99 height 23
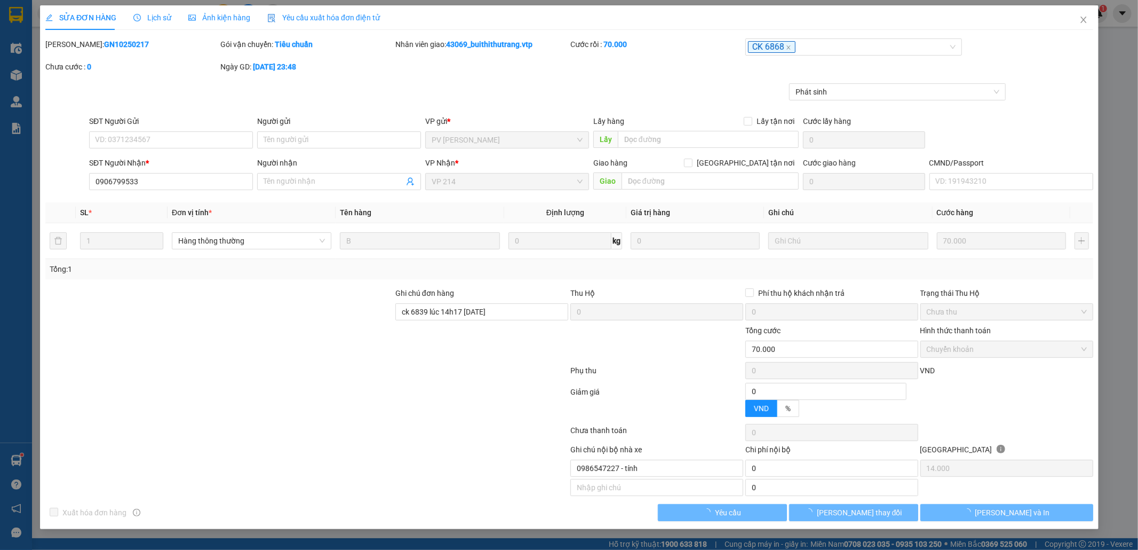
type input "0906799533"
type input "ck 6839 lúc 14h17 [DATE]"
type input "0"
type input "70.000"
type input "14.000"
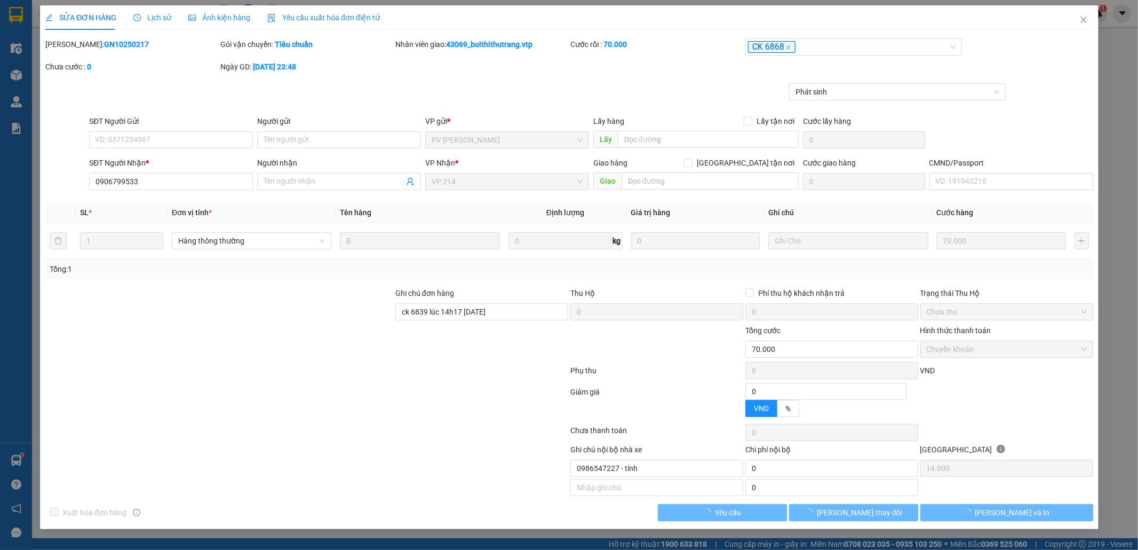
type input "0986547227 - tính"
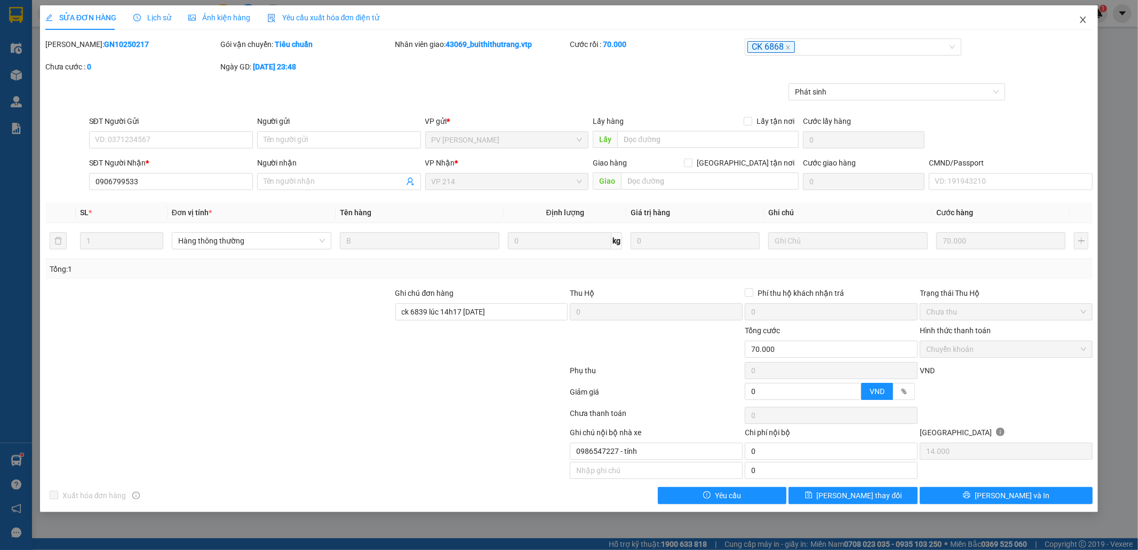
click at [1087, 21] on icon "close" at bounding box center [1083, 19] width 9 height 9
